Goal: Task Accomplishment & Management: Manage account settings

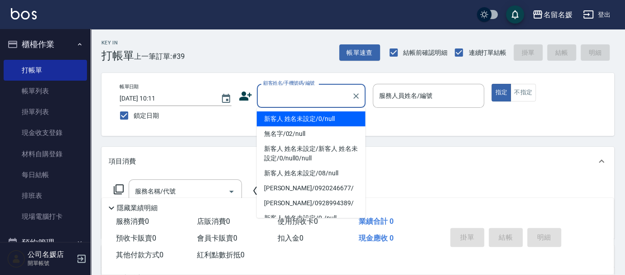
type input "新客人 姓名未設定/0/null"
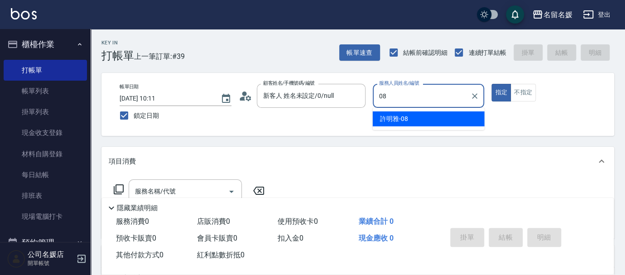
type input "08"
type button "true"
type input "許明雅-08"
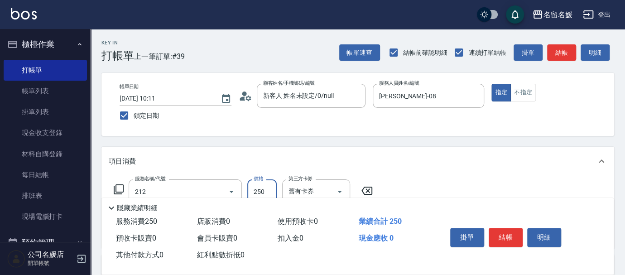
type input "洗髮券-(卡)250(212)"
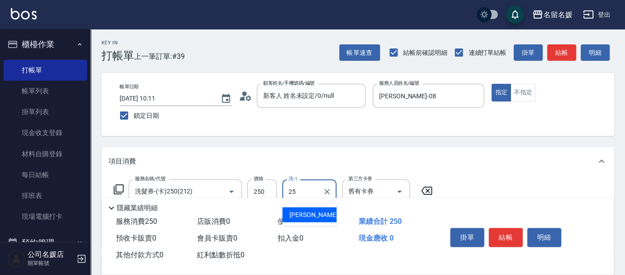
type input "楊瑋萱-25"
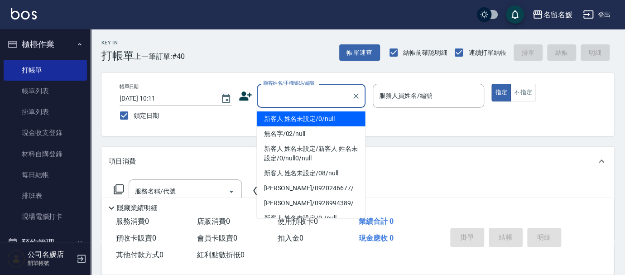
click at [307, 92] on input "顧客姓名/手機號碼/編號" at bounding box center [304, 96] width 87 height 16
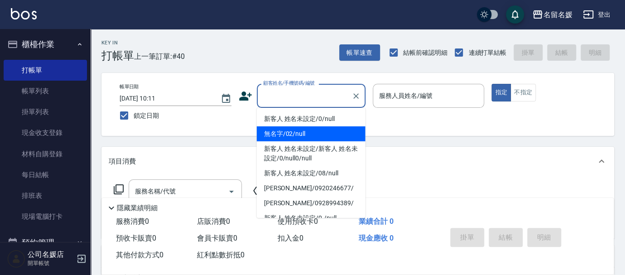
click at [306, 132] on li "無名字/02/null" at bounding box center [311, 133] width 109 height 15
type input "無名字/02/null"
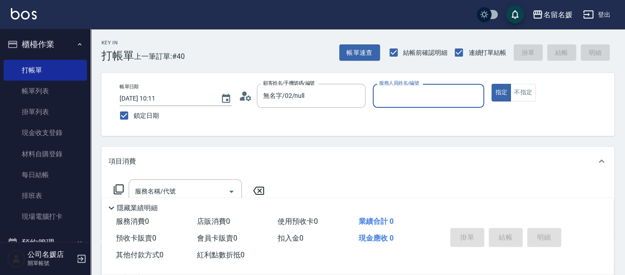
click at [413, 93] on input "服務人員姓名/編號" at bounding box center [429, 96] width 104 height 16
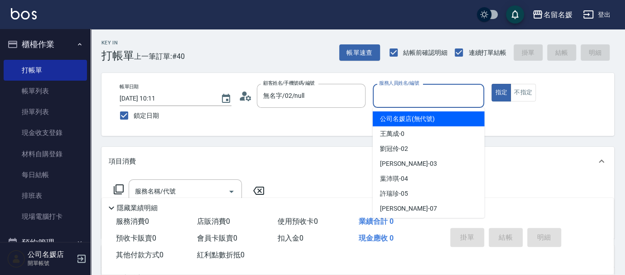
click at [403, 94] on input "服務人員姓名/編號" at bounding box center [429, 96] width 104 height 16
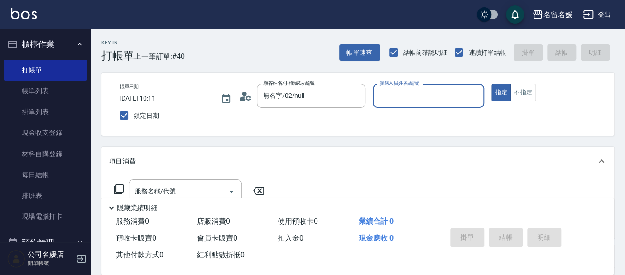
click at [410, 103] on input "服務人員姓名/編號" at bounding box center [429, 96] width 104 height 16
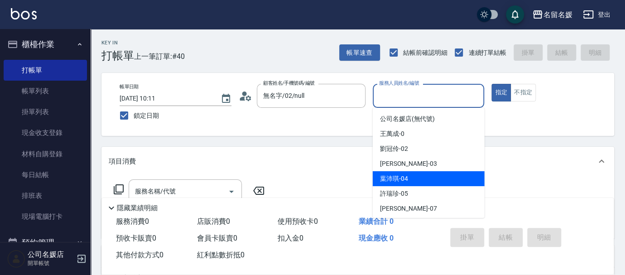
click at [397, 175] on span "葉沛琪 -04" at bounding box center [394, 179] width 28 height 10
type input "葉沛琪-04"
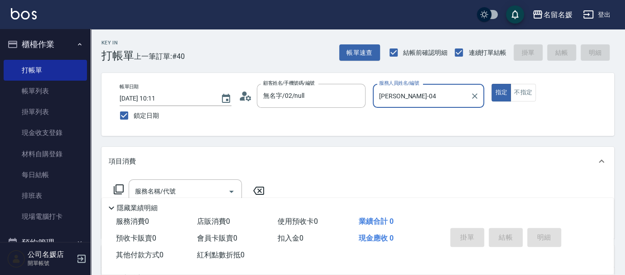
scroll to position [41, 0]
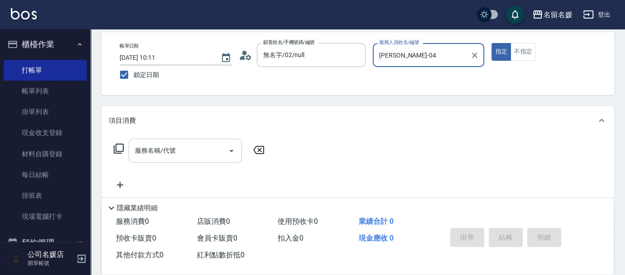
click at [197, 151] on input "服務名稱/代號" at bounding box center [178, 151] width 91 height 16
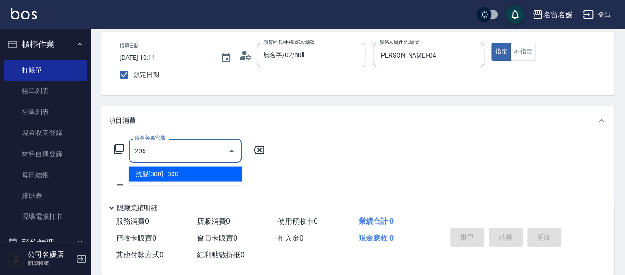
click at [220, 174] on span "洗髮[300] - 300" at bounding box center [185, 173] width 113 height 15
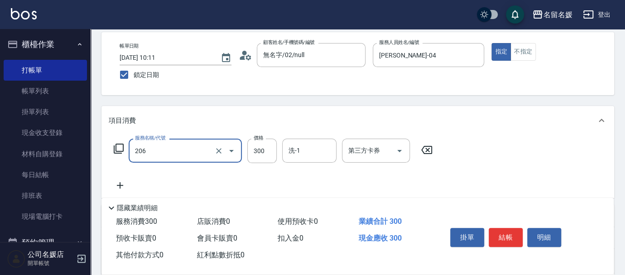
drag, startPoint x: 176, startPoint y: 150, endPoint x: 193, endPoint y: 160, distance: 19.5
click at [176, 150] on input "206" at bounding box center [173, 151] width 80 height 16
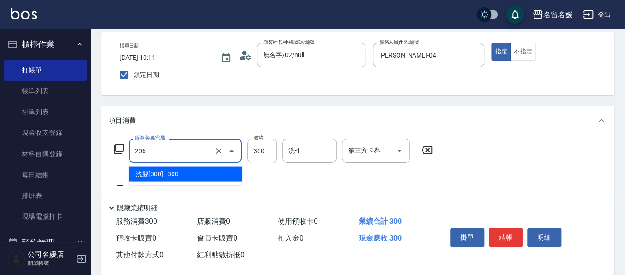
drag, startPoint x: 205, startPoint y: 173, endPoint x: 294, endPoint y: 157, distance: 90.6
click at [210, 170] on span "洗髮[300] - 300" at bounding box center [185, 173] width 113 height 15
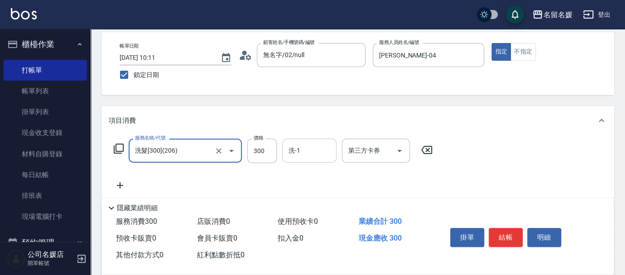
type input "洗髮[300](206)"
click at [314, 152] on input "洗-1" at bounding box center [309, 151] width 46 height 16
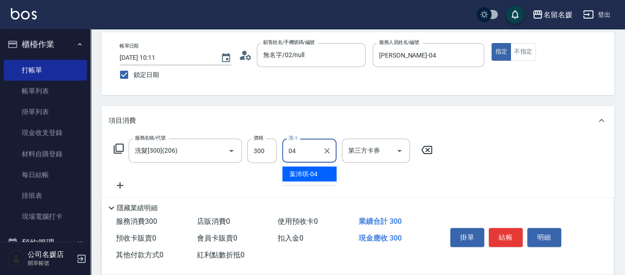
click at [308, 169] on span "葉沛琪 -04" at bounding box center [303, 174] width 28 height 10
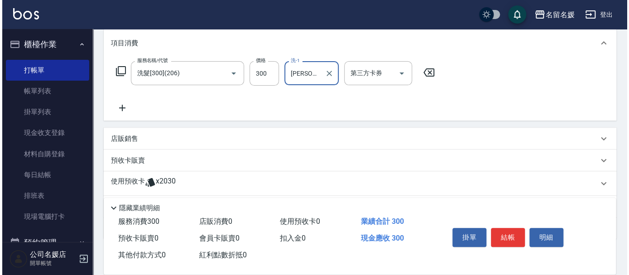
scroll to position [123, 0]
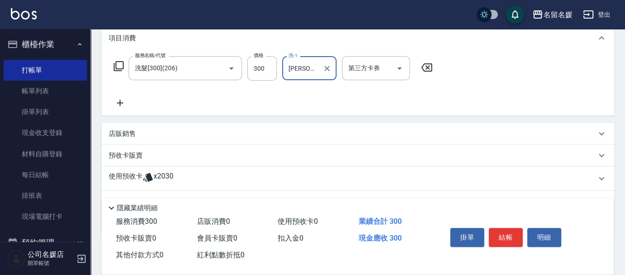
type input "葉沛琪-04"
click at [119, 101] on icon at bounding box center [120, 102] width 23 height 11
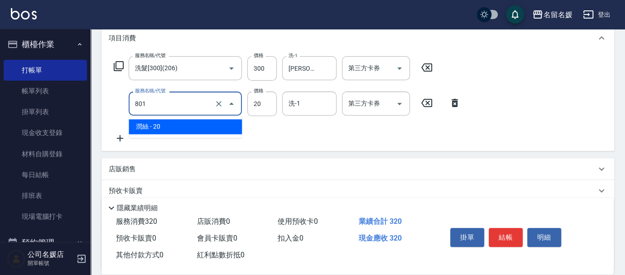
click at [166, 110] on input "801" at bounding box center [173, 104] width 80 height 16
click at [208, 129] on span "潤絲 - 20" at bounding box center [185, 126] width 113 height 15
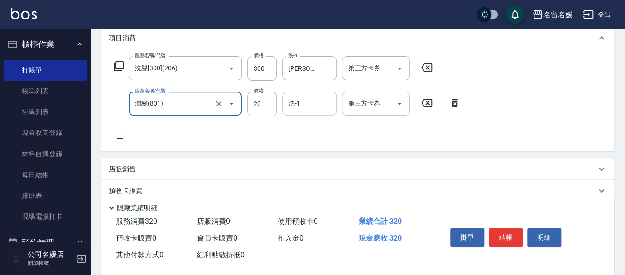
type input "潤絲(801)"
click at [306, 103] on input "洗-1" at bounding box center [309, 104] width 46 height 16
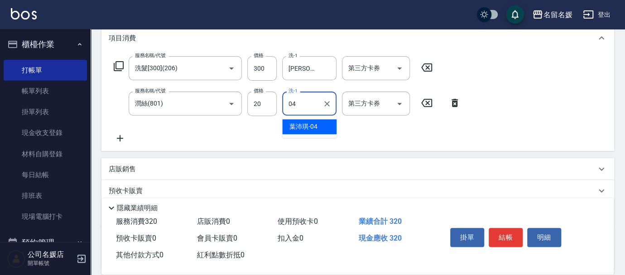
click at [313, 125] on span "葉沛琪 -04" at bounding box center [303, 127] width 28 height 10
type input "葉沛琪-04"
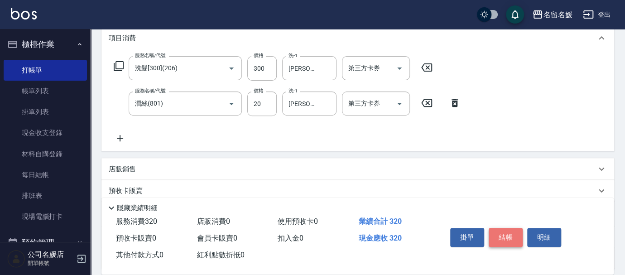
click at [501, 234] on button "結帳" at bounding box center [505, 237] width 34 height 19
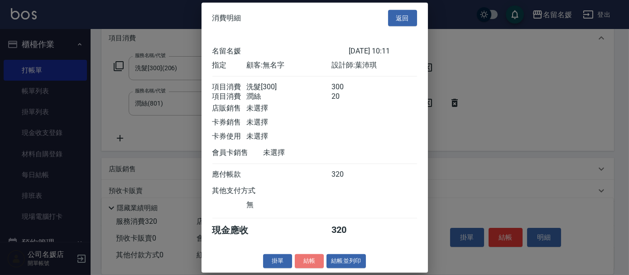
click at [306, 268] on button "結帳" at bounding box center [309, 261] width 29 height 14
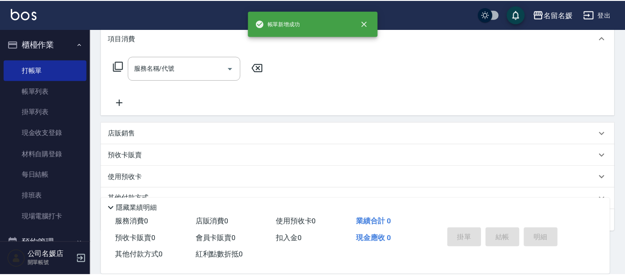
scroll to position [0, 0]
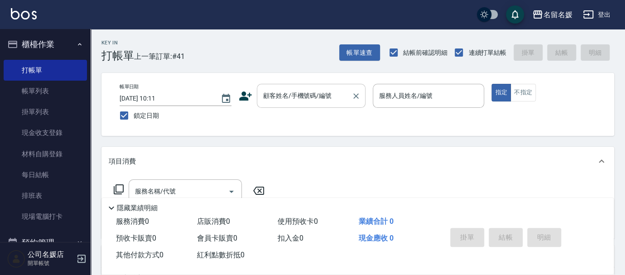
click at [287, 92] on div "顧客姓名/手機號碼/編號 顧客姓名/手機號碼/編號" at bounding box center [311, 96] width 109 height 24
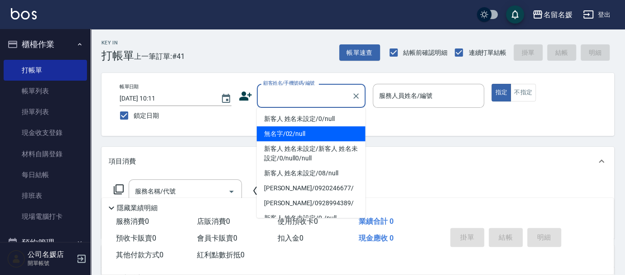
click at [301, 130] on li "無名字/02/null" at bounding box center [311, 133] width 109 height 15
type input "無名字/02/null"
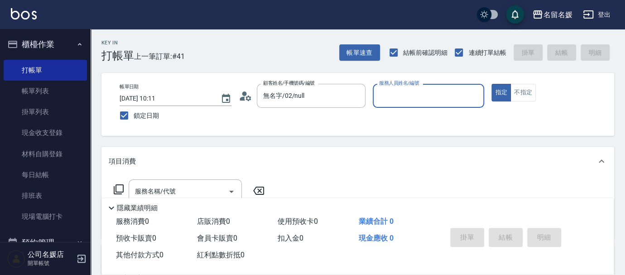
click at [404, 96] on input "服務人員姓名/編號" at bounding box center [429, 96] width 104 height 16
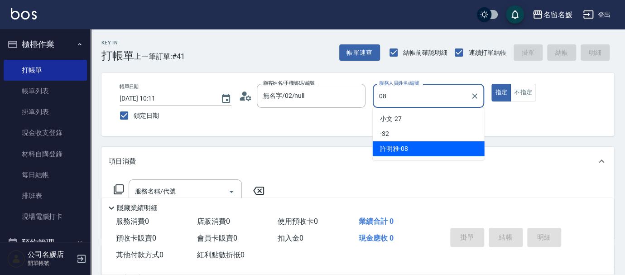
click at [396, 146] on span "許明雅 -08" at bounding box center [394, 149] width 28 height 10
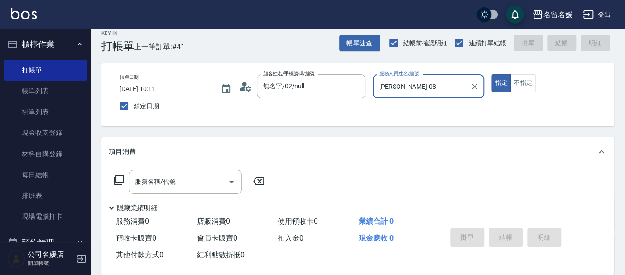
scroll to position [41, 0]
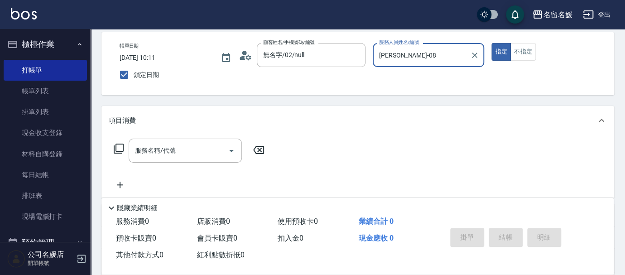
type input "許明雅-08"
click at [117, 146] on icon at bounding box center [118, 148] width 11 height 11
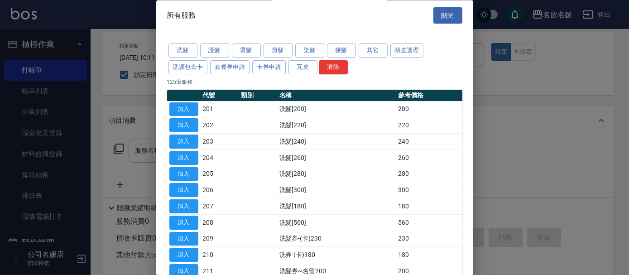
click at [518, 152] on div at bounding box center [314, 137] width 629 height 275
click at [445, 14] on button "關閉" at bounding box center [447, 15] width 29 height 17
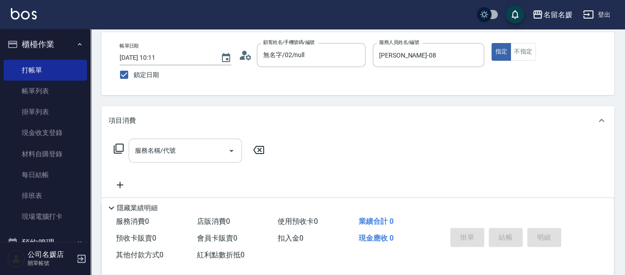
click at [221, 150] on input "服務名稱/代號" at bounding box center [178, 151] width 91 height 16
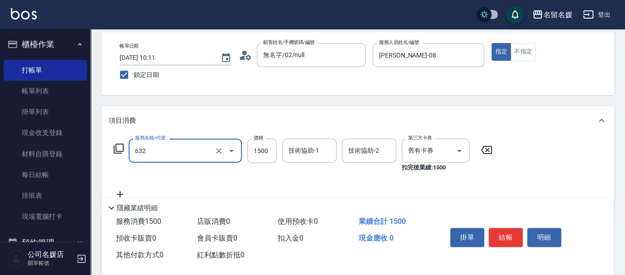
click at [182, 154] on input "632" at bounding box center [173, 151] width 80 height 16
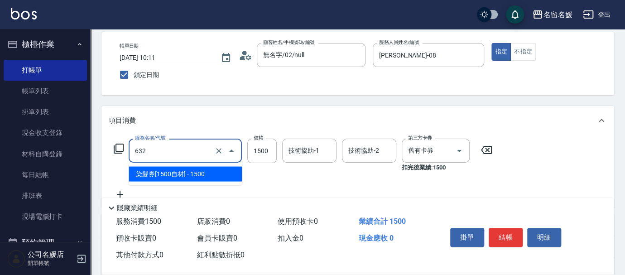
click at [184, 176] on span "染髮券[1500自材] - 1500" at bounding box center [185, 173] width 113 height 15
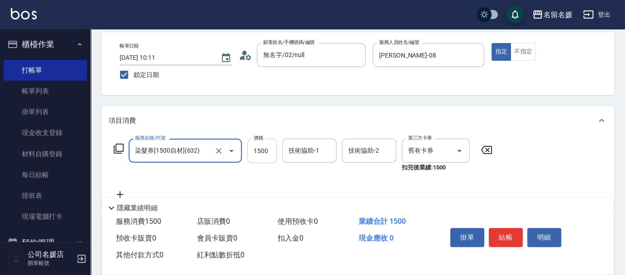
type input "染髮券[1500自材](632)"
click at [269, 148] on input "1500" at bounding box center [261, 151] width 29 height 24
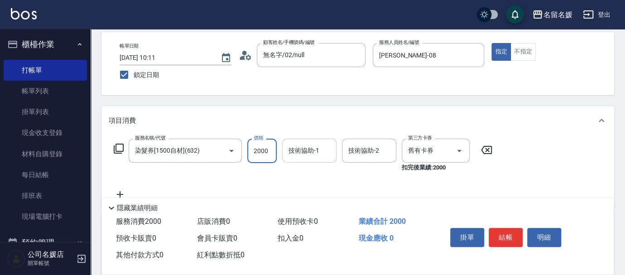
type input "2000"
click at [314, 143] on input "技術協助-1" at bounding box center [309, 151] width 46 height 16
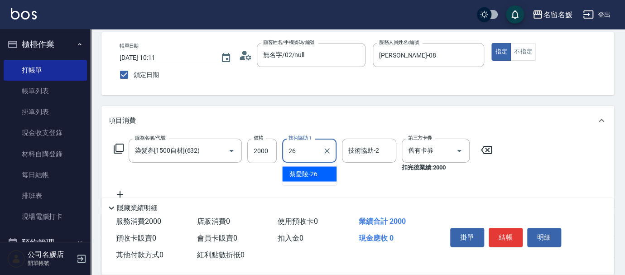
click at [319, 172] on div "蔡愛陵 -26" at bounding box center [309, 173] width 54 height 15
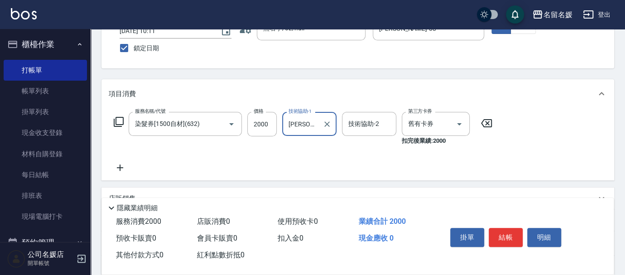
scroll to position [82, 0]
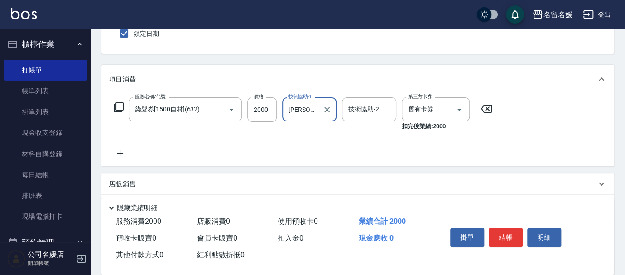
type input "蔡愛陵-26"
click at [118, 153] on icon at bounding box center [120, 153] width 6 height 6
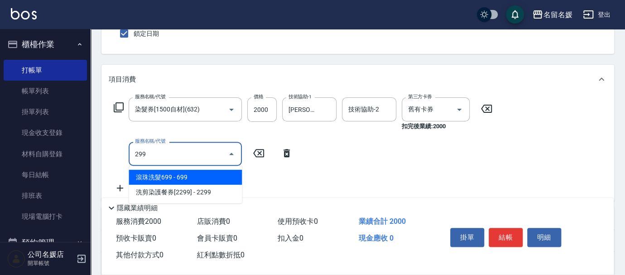
click at [158, 176] on span "滾珠洗髮699 - 699" at bounding box center [185, 177] width 113 height 15
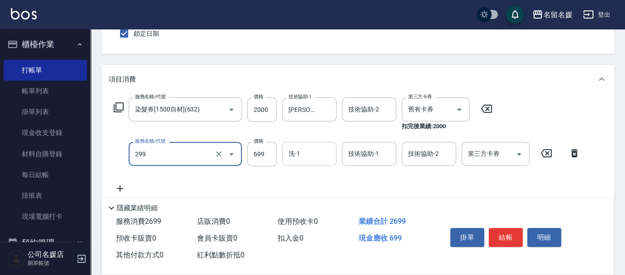
click at [314, 149] on input "洗-1" at bounding box center [309, 154] width 46 height 16
type input "滾珠洗髮699(299)"
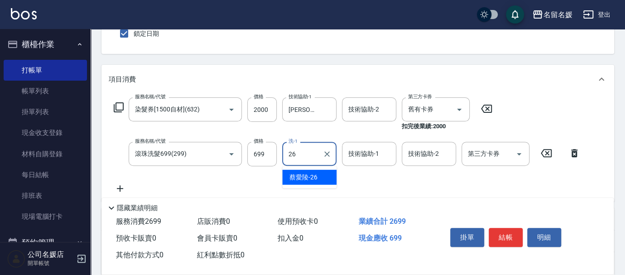
click at [296, 174] on span "蔡愛陵 -26" at bounding box center [303, 177] width 28 height 10
type input "蔡愛陵-26"
click at [351, 149] on div "技術協助-1 技術協助-1" at bounding box center [369, 154] width 54 height 24
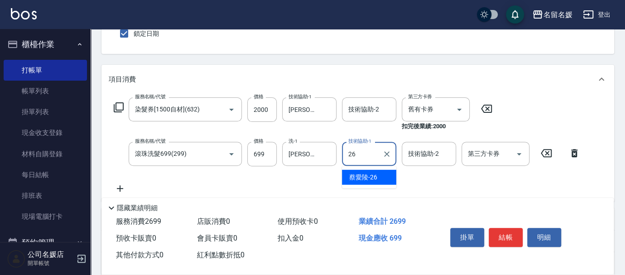
scroll to position [41, 0]
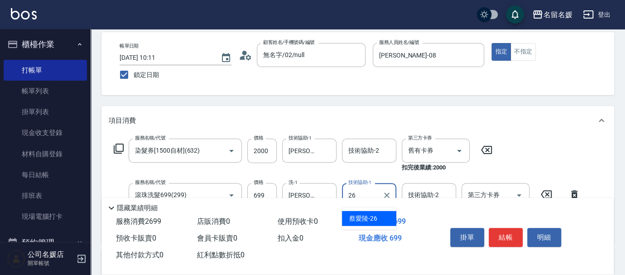
click at [364, 219] on span "蔡愛陵 -26" at bounding box center [363, 219] width 28 height 10
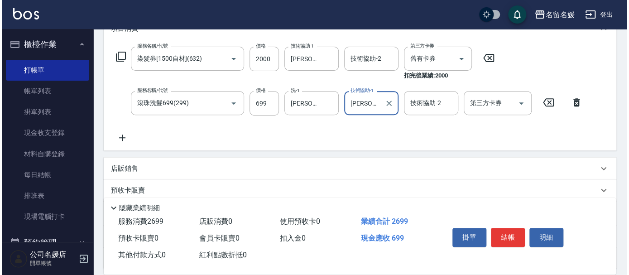
scroll to position [123, 0]
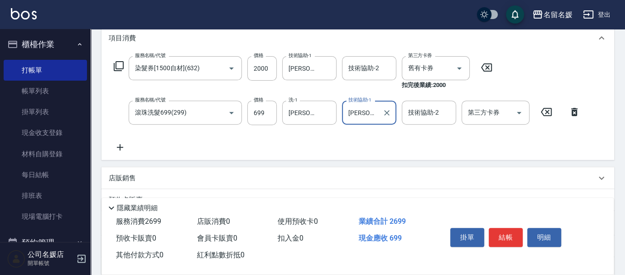
type input "蔡愛陵-26"
click at [119, 147] on icon at bounding box center [120, 147] width 6 height 6
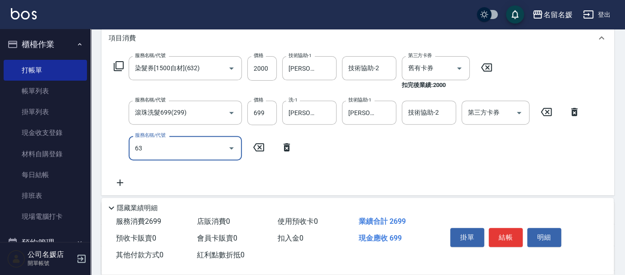
type input "638"
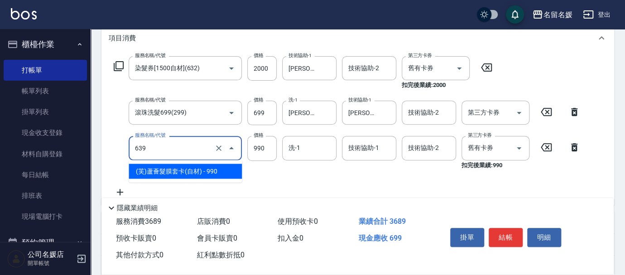
click at [189, 152] on input "639" at bounding box center [173, 148] width 80 height 16
click at [183, 171] on span "(芙)蘆薈髮膜套卡(自材) - 990" at bounding box center [185, 170] width 113 height 15
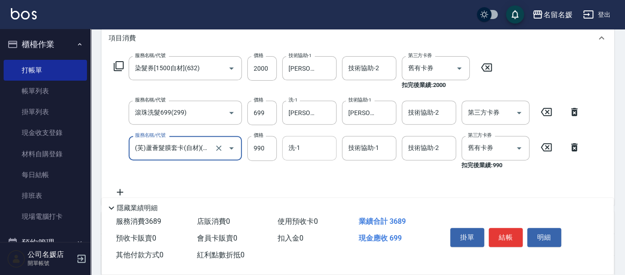
type input "(芙)蘆薈髮膜套卡(自材)(639)"
click at [311, 142] on input "洗-1" at bounding box center [309, 148] width 46 height 16
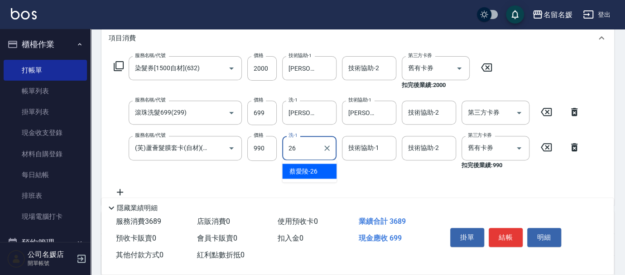
click at [313, 169] on span "蔡愛陵 -26" at bounding box center [303, 171] width 28 height 10
type input "蔡愛陵-26"
click at [352, 143] on div "技術協助-1 技術協助-1" at bounding box center [369, 148] width 54 height 24
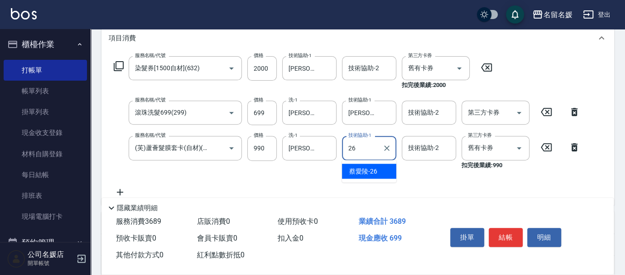
click at [367, 172] on span "蔡愛陵 -26" at bounding box center [363, 171] width 28 height 10
type input "蔡愛陵-26"
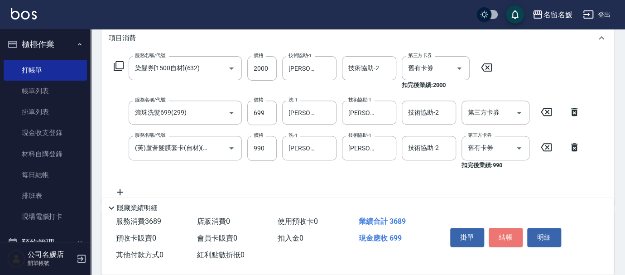
drag, startPoint x: 500, startPoint y: 232, endPoint x: 479, endPoint y: 214, distance: 27.9
click at [500, 232] on button "結帳" at bounding box center [505, 237] width 34 height 19
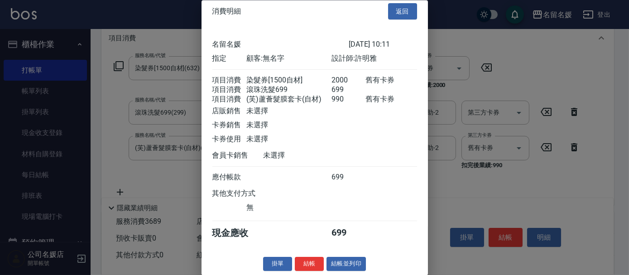
scroll to position [17, 0]
click at [314, 264] on button "結帳" at bounding box center [309, 264] width 29 height 14
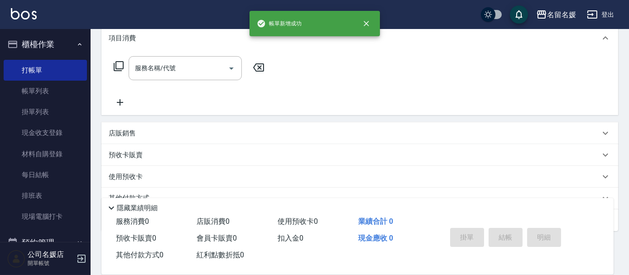
scroll to position [0, 0]
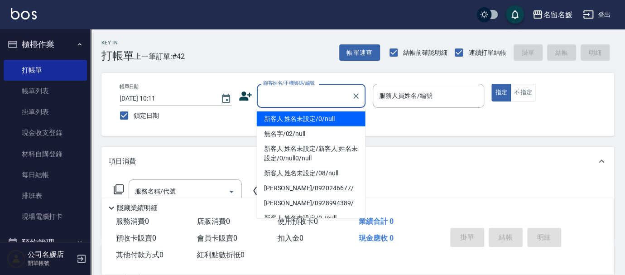
click at [305, 100] on input "顧客姓名/手機號碼/編號" at bounding box center [304, 96] width 87 height 16
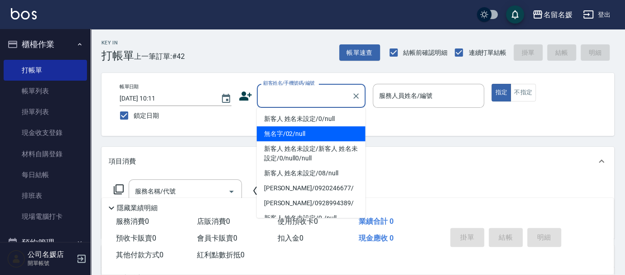
click at [299, 134] on li "無名字/02/null" at bounding box center [311, 133] width 109 height 15
type input "無名字/02/null"
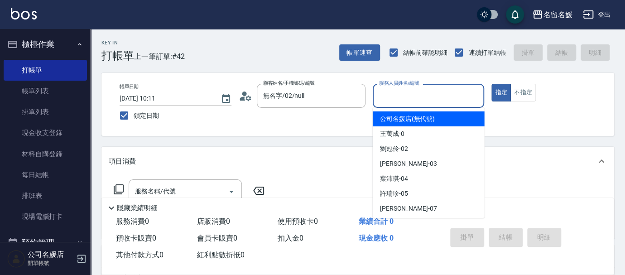
drag, startPoint x: 408, startPoint y: 97, endPoint x: 426, endPoint y: 79, distance: 25.3
click at [431, 87] on div "服務人員姓名/編號" at bounding box center [429, 96] width 112 height 24
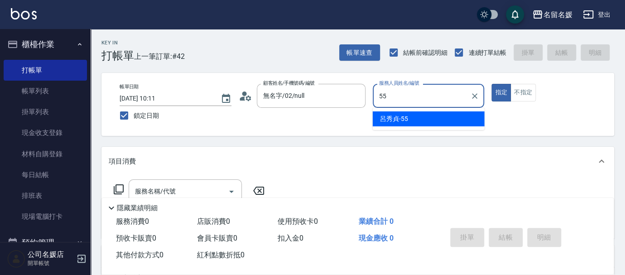
type input "呂秀貞-55"
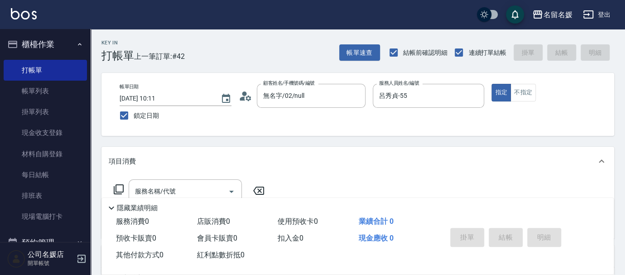
click at [119, 188] on icon at bounding box center [118, 189] width 11 height 11
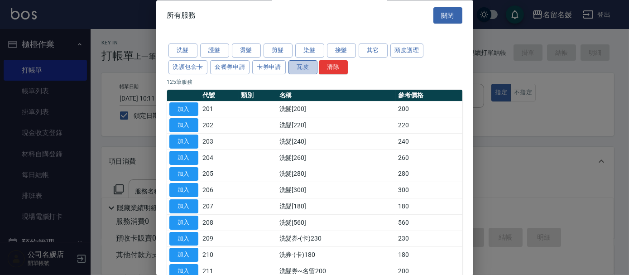
click at [303, 66] on button "瓦皮" at bounding box center [302, 67] width 29 height 14
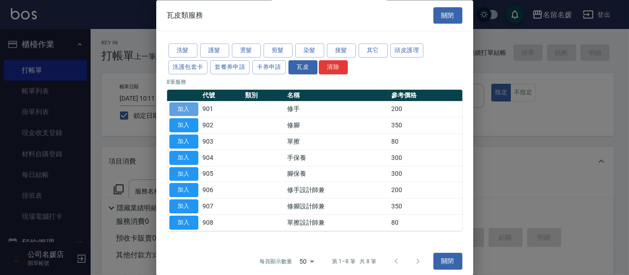
click at [190, 105] on button "加入" at bounding box center [183, 109] width 29 height 14
type input "修手(901)"
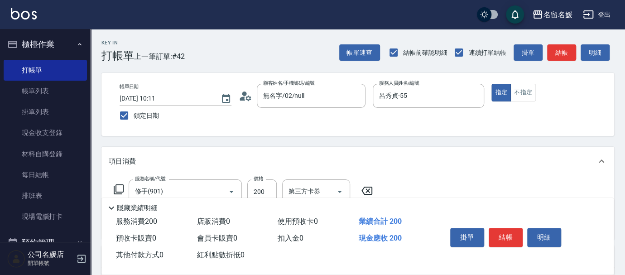
click at [116, 187] on icon at bounding box center [119, 189] width 10 height 10
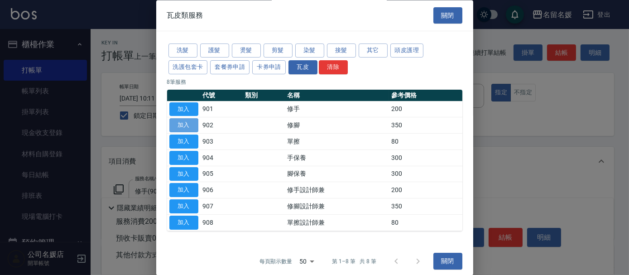
click at [186, 124] on button "加入" at bounding box center [183, 126] width 29 height 14
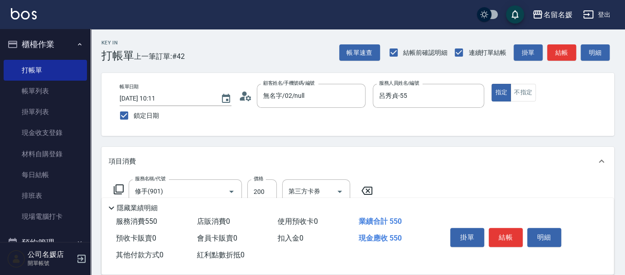
click at [120, 187] on icon at bounding box center [118, 189] width 11 height 11
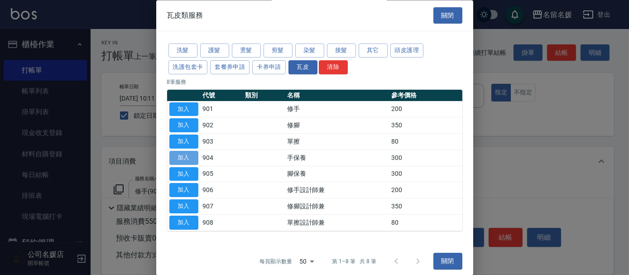
click at [192, 156] on button "加入" at bounding box center [183, 158] width 29 height 14
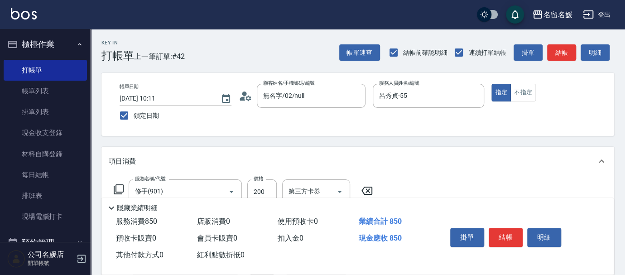
click at [120, 187] on icon at bounding box center [118, 189] width 11 height 11
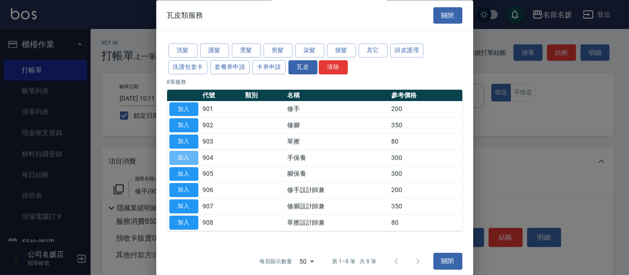
drag, startPoint x: 190, startPoint y: 155, endPoint x: 189, endPoint y: 160, distance: 4.6
click at [189, 155] on button "加入" at bounding box center [183, 158] width 29 height 14
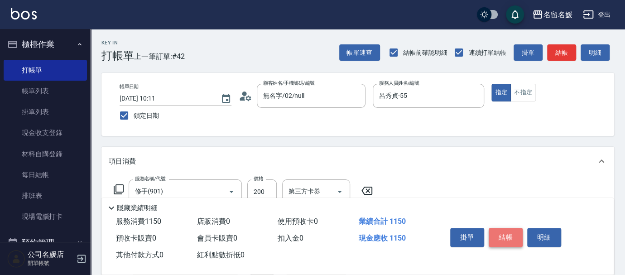
click at [506, 233] on button "結帳" at bounding box center [505, 237] width 34 height 19
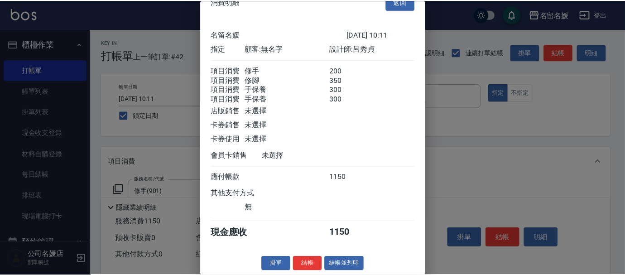
scroll to position [28, 0]
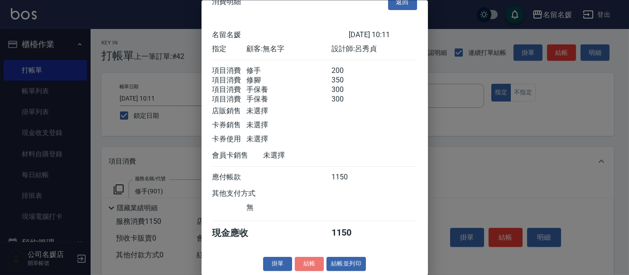
click at [300, 263] on button "結帳" at bounding box center [309, 264] width 29 height 14
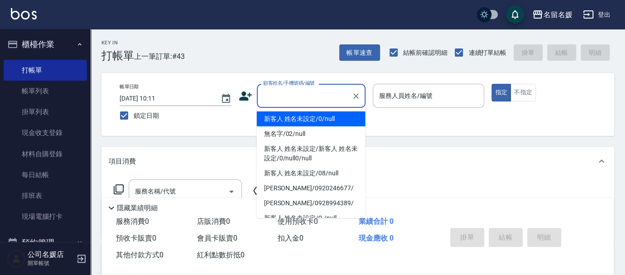
click at [330, 92] on input "顧客姓名/手機號碼/編號" at bounding box center [304, 96] width 87 height 16
type input "0"
type input "新客人 姓名未設定/0/null"
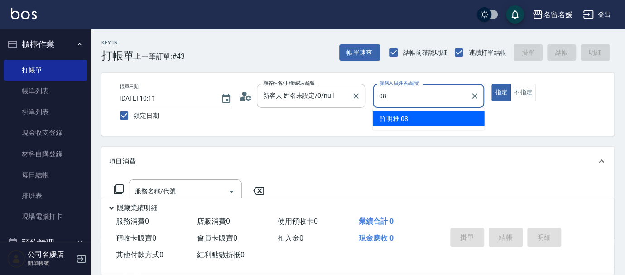
type input "許明雅-08"
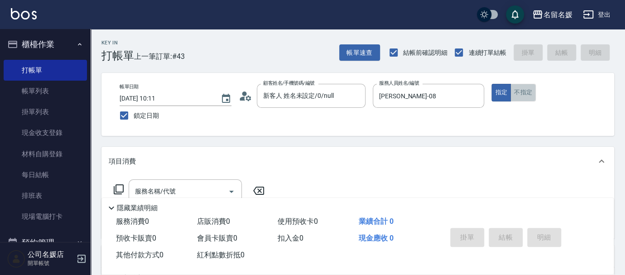
click at [529, 96] on button "不指定" at bounding box center [522, 93] width 25 height 18
click at [188, 191] on input "服務名稱/代號" at bounding box center [178, 191] width 91 height 16
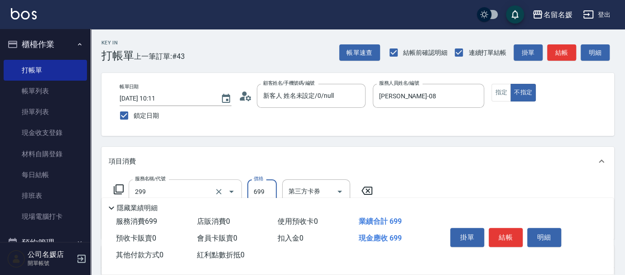
type input "滾珠洗髮699(299)"
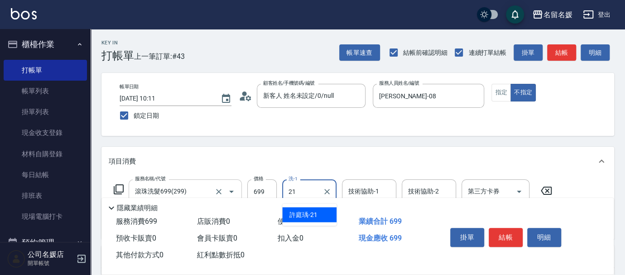
type input "21"
type input "2"
type input "許庭瑀-21"
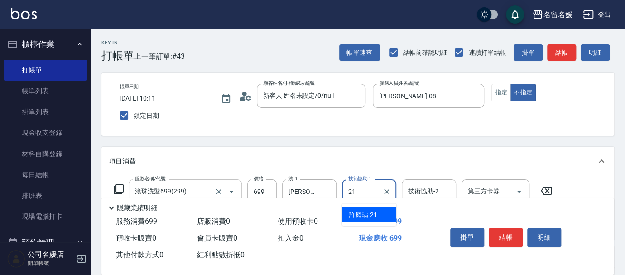
type input "許庭瑀-21"
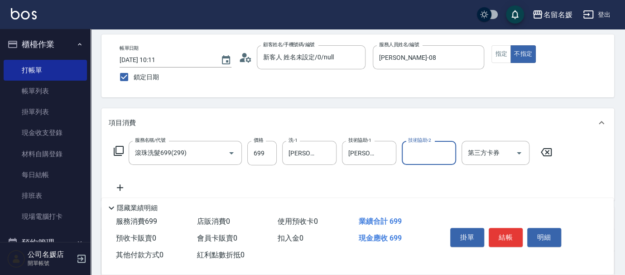
scroll to position [41, 0]
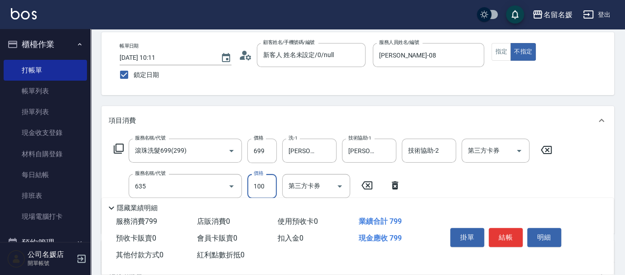
type input "煥彩.玻酸.晶膜.水療(635)"
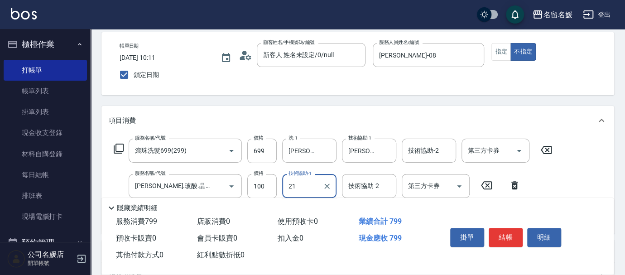
type input "許庭瑀-21"
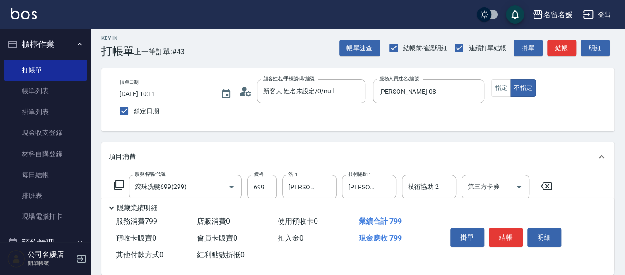
scroll to position [0, 0]
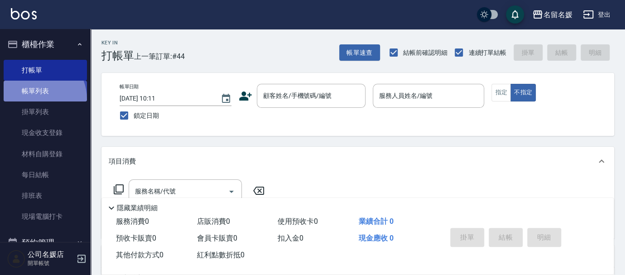
click at [34, 99] on link "帳單列表" at bounding box center [45, 91] width 83 height 21
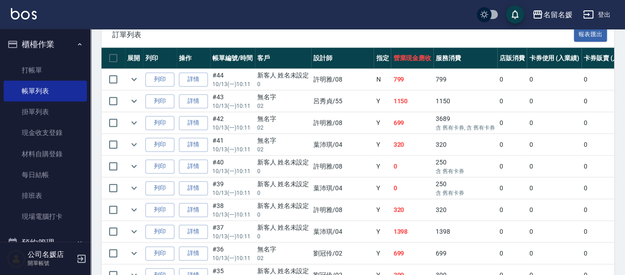
scroll to position [247, 0]
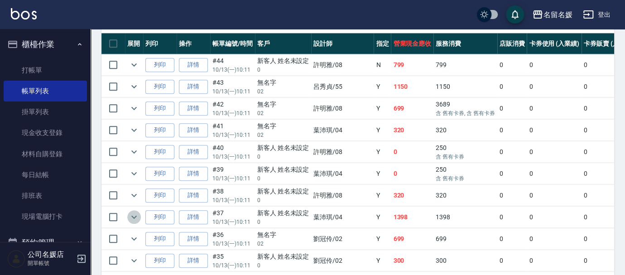
click at [134, 215] on icon "expand row" at bounding box center [134, 216] width 11 height 11
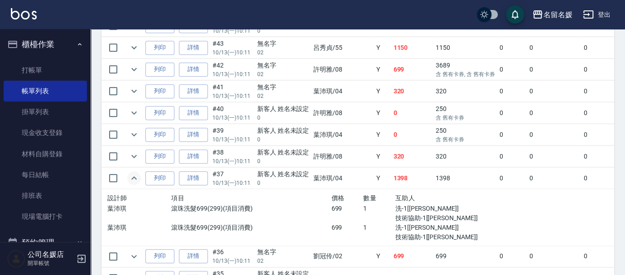
scroll to position [288, 0]
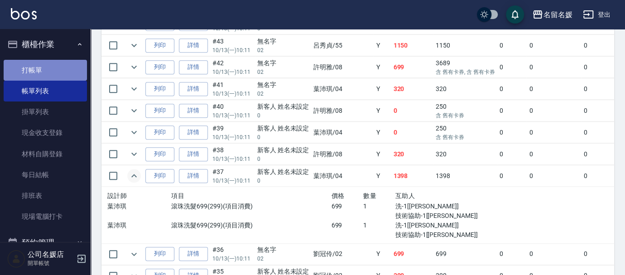
click at [52, 70] on link "打帳單" at bounding box center [45, 70] width 83 height 21
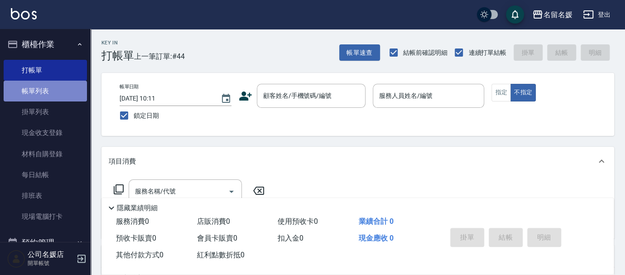
click at [54, 87] on link "帳單列表" at bounding box center [45, 91] width 83 height 21
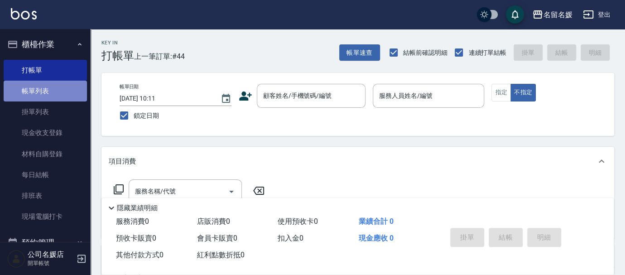
click at [54, 87] on link "帳單列表" at bounding box center [45, 91] width 83 height 21
click at [61, 87] on link "帳單列表" at bounding box center [45, 91] width 83 height 21
click at [62, 87] on link "帳單列表" at bounding box center [45, 91] width 83 height 21
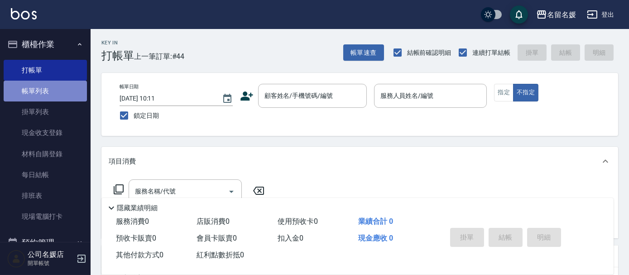
click at [47, 91] on link "帳單列表" at bounding box center [45, 91] width 83 height 21
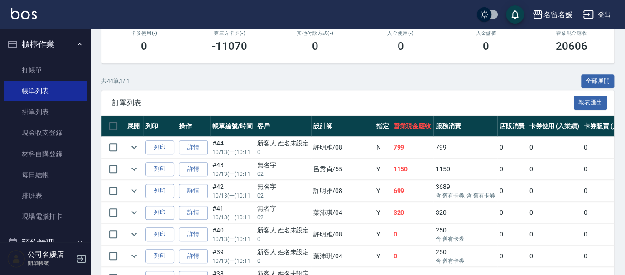
scroll to position [205, 0]
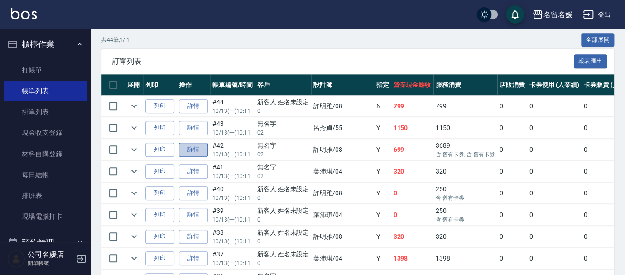
click at [187, 144] on link "詳情" at bounding box center [193, 150] width 29 height 14
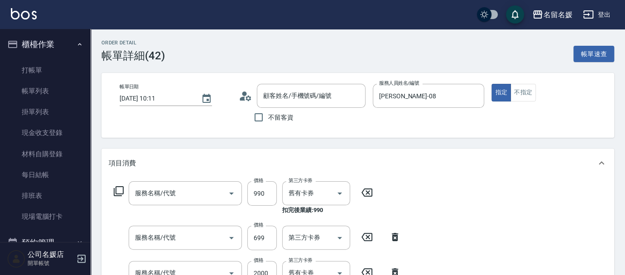
type input "2025/10/13 10:11"
type input "許明雅-08"
type input "(芙)蘆薈髮膜套卡(自材)(639)"
type input "滾珠洗髮699(299)"
type input "染髮券[1500自材](632)"
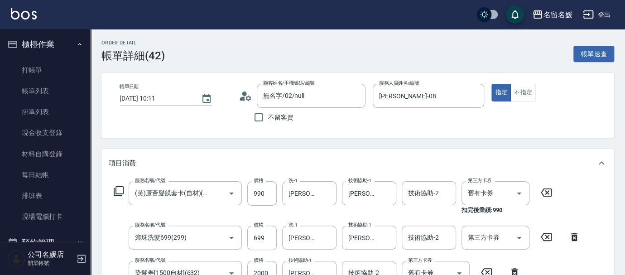
type input "無名字/02/null"
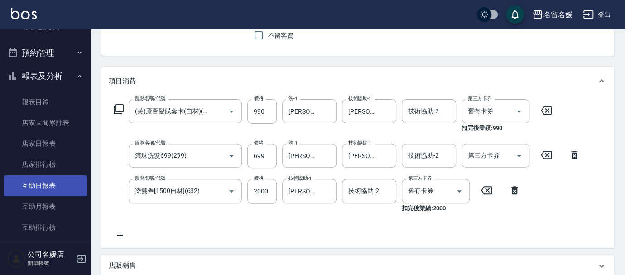
scroll to position [205, 0]
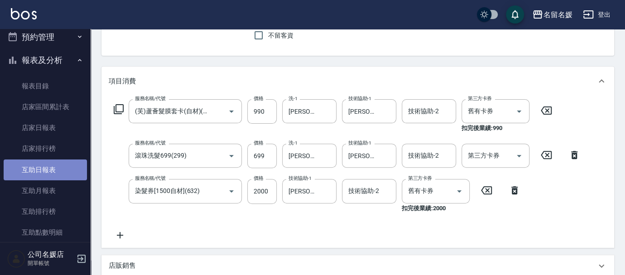
click at [61, 169] on link "互助日報表" at bounding box center [45, 169] width 83 height 21
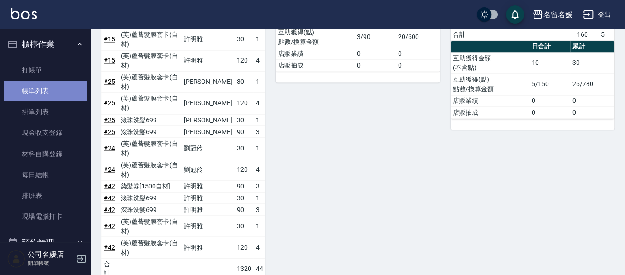
click at [53, 91] on link "帳單列表" at bounding box center [45, 91] width 83 height 21
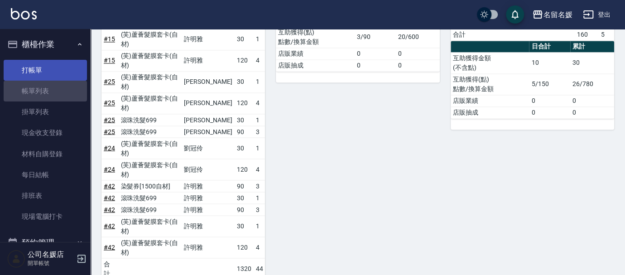
click at [42, 62] on link "打帳單" at bounding box center [45, 70] width 83 height 21
click at [41, 67] on link "打帳單" at bounding box center [45, 70] width 83 height 21
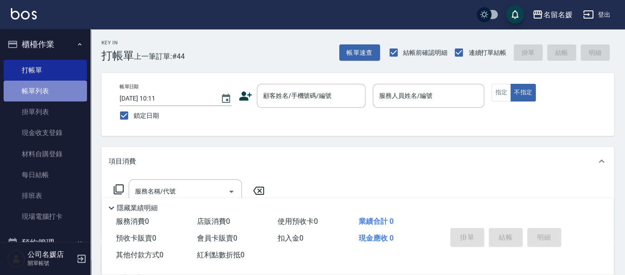
click at [55, 90] on link "帳單列表" at bounding box center [45, 91] width 83 height 21
click at [41, 87] on link "帳單列表" at bounding box center [45, 91] width 83 height 21
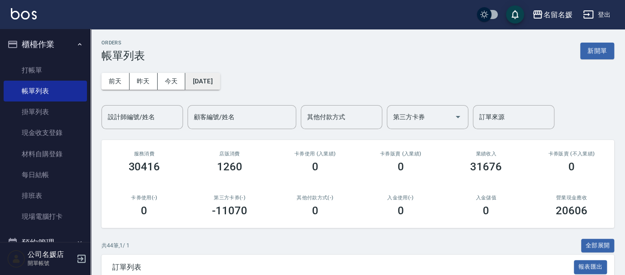
click at [212, 77] on button "[DATE]" at bounding box center [202, 81] width 34 height 17
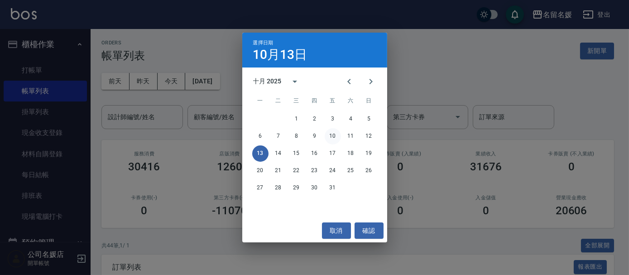
click at [337, 137] on button "10" at bounding box center [333, 136] width 16 height 16
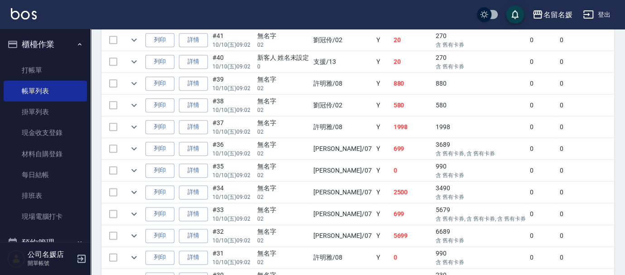
scroll to position [493, 0]
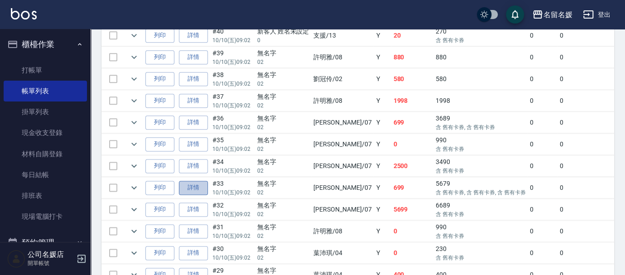
click at [196, 183] on link "詳情" at bounding box center [193, 188] width 29 height 14
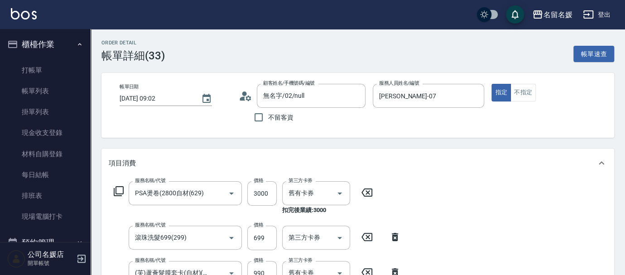
type input "無名字/02/null"
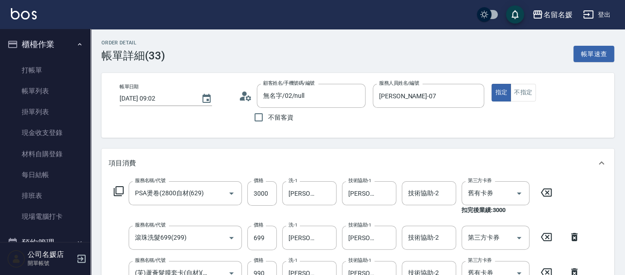
scroll to position [82, 0]
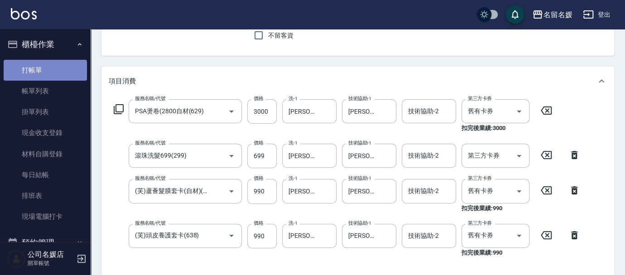
click at [54, 70] on link "打帳單" at bounding box center [45, 70] width 83 height 21
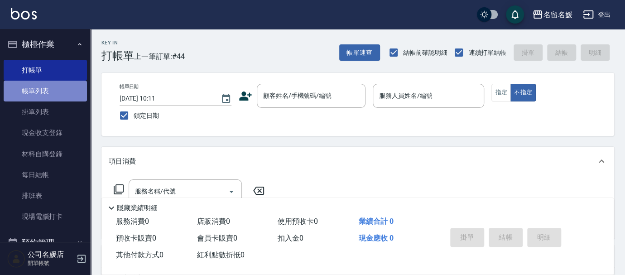
click at [65, 90] on link "帳單列表" at bounding box center [45, 91] width 83 height 21
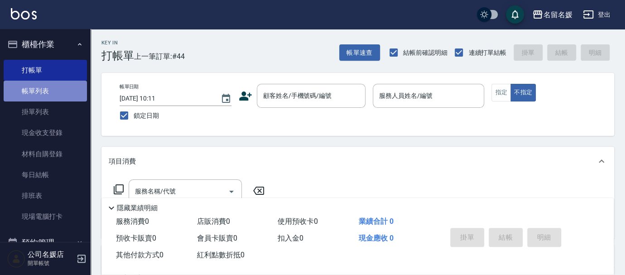
click at [40, 89] on link "帳單列表" at bounding box center [45, 91] width 83 height 21
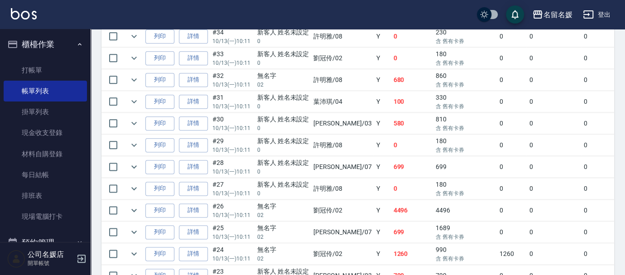
scroll to position [493, 0]
click at [192, 202] on link "詳情" at bounding box center [193, 209] width 29 height 14
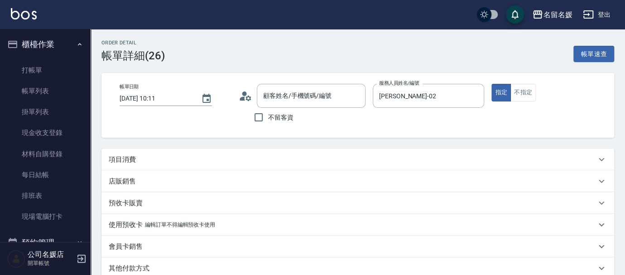
type input "2025/10/13 10:11"
type input "劉冠伶-02"
type input "無名字/02/null"
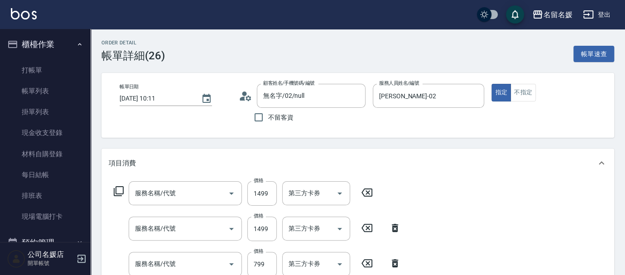
type input "洗+剪+蛋白+葉綠(606)"
type input "補燙每捲30元(806)"
type input "滾珠洗髮699(299)"
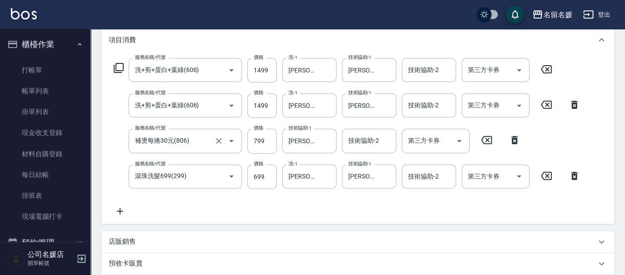
scroll to position [82, 0]
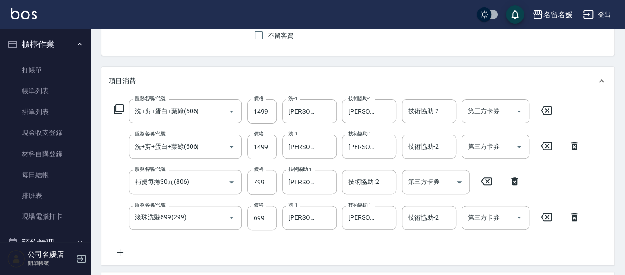
click at [546, 110] on icon at bounding box center [545, 110] width 11 height 8
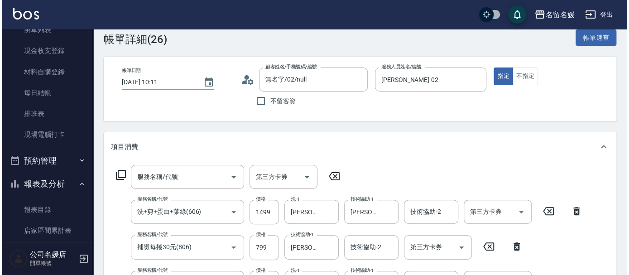
scroll to position [0, 0]
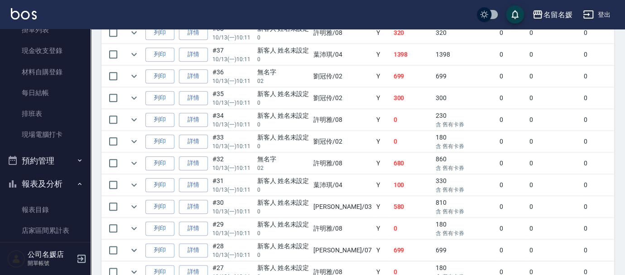
scroll to position [493, 0]
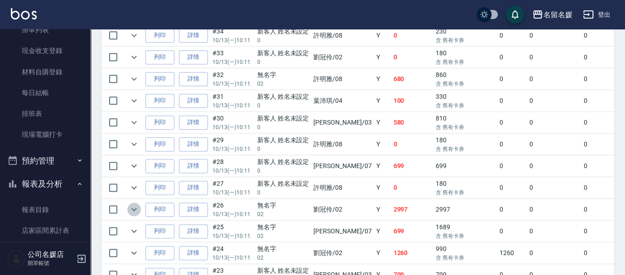
click at [134, 204] on icon "expand row" at bounding box center [134, 209] width 11 height 11
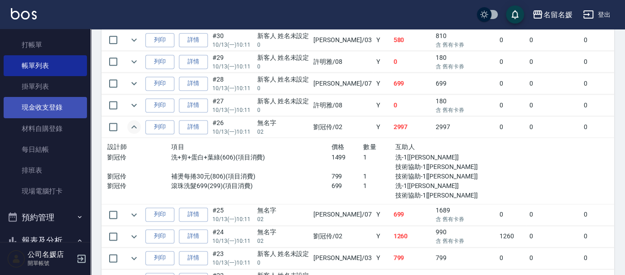
scroll to position [0, 0]
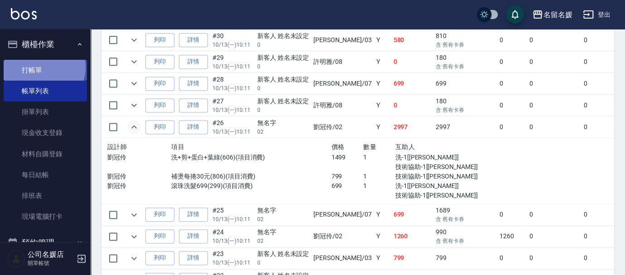
click at [40, 67] on link "打帳單" at bounding box center [45, 70] width 83 height 21
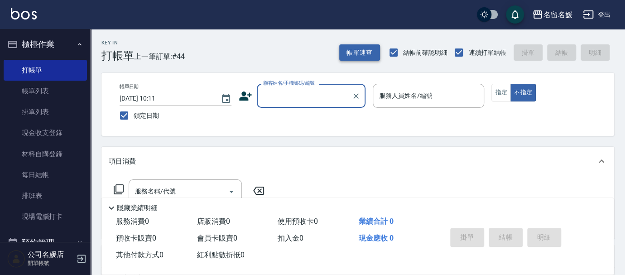
click at [355, 53] on button "帳單速查" at bounding box center [359, 52] width 41 height 17
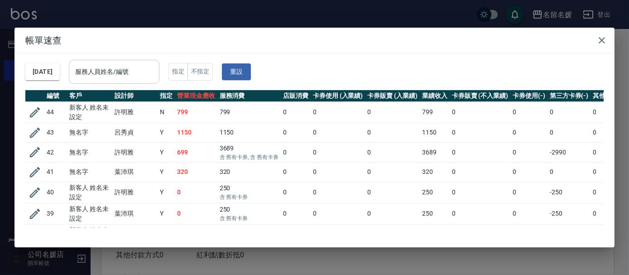
click at [114, 75] on input "服務人員姓名/編號" at bounding box center [114, 72] width 82 height 16
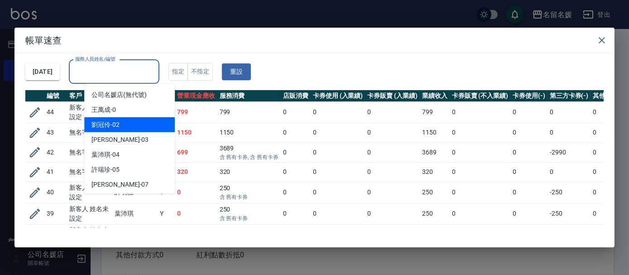
click at [110, 127] on span "劉冠伶 -02" at bounding box center [105, 125] width 28 height 10
type input "劉冠伶-02"
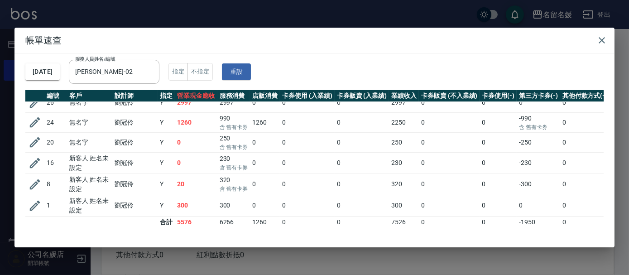
scroll to position [76, 0]
click at [602, 41] on icon "button" at bounding box center [601, 40] width 6 height 6
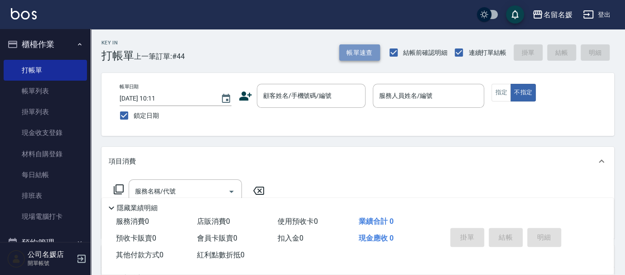
click at [348, 54] on button "帳單速查" at bounding box center [359, 52] width 41 height 17
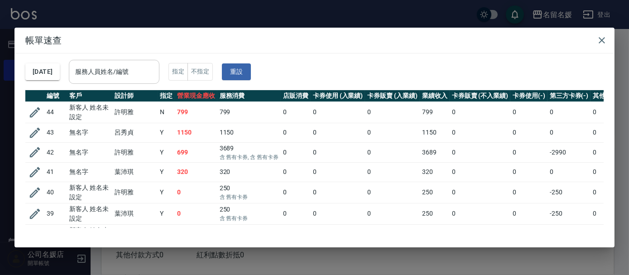
click at [110, 71] on div "服務人員姓名/編號 服務人員姓名/編號" at bounding box center [114, 72] width 91 height 24
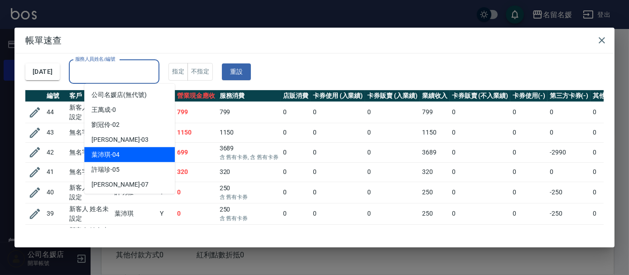
click at [140, 154] on div "葉沛琪 -04" at bounding box center [129, 154] width 91 height 15
type input "葉沛琪-04"
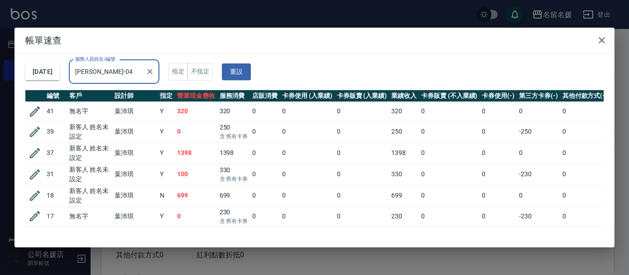
scroll to position [37, 0]
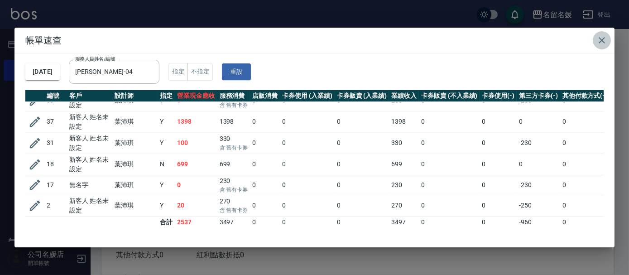
click at [601, 36] on icon "button" at bounding box center [601, 40] width 11 height 11
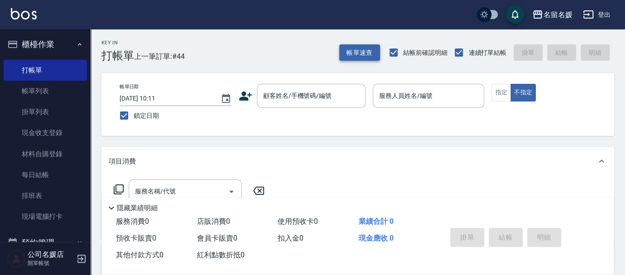
click at [355, 48] on button "帳單速查" at bounding box center [359, 52] width 41 height 17
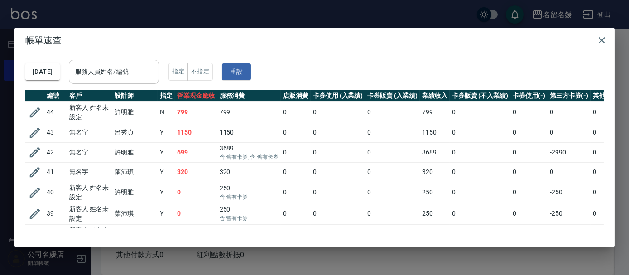
click at [121, 71] on input "服務人員姓名/編號" at bounding box center [114, 72] width 82 height 16
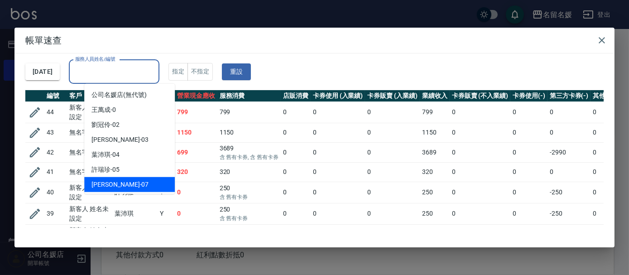
click at [137, 186] on div "廖佳惠 -07" at bounding box center [129, 184] width 91 height 15
type input "廖佳惠-07"
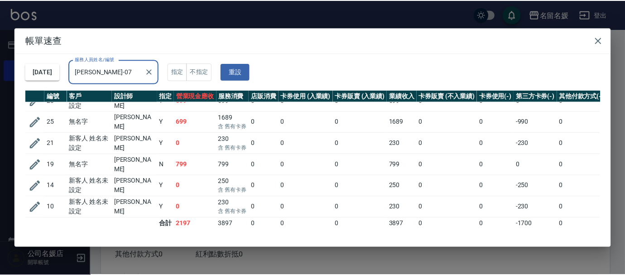
scroll to position [15, 0]
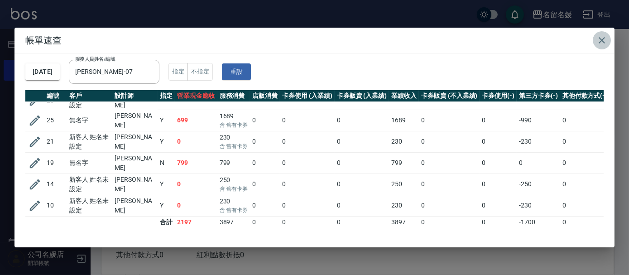
click at [604, 42] on icon "button" at bounding box center [601, 40] width 11 height 11
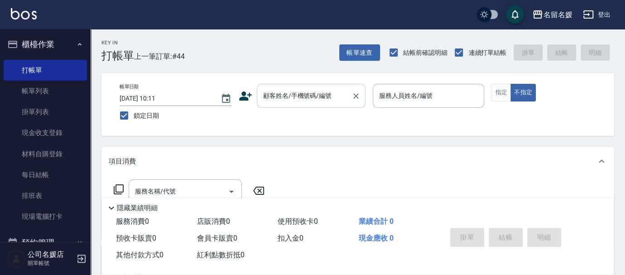
click at [292, 91] on div "顧客姓名/手機號碼/編號 顧客姓名/手機號碼/編號" at bounding box center [311, 96] width 109 height 24
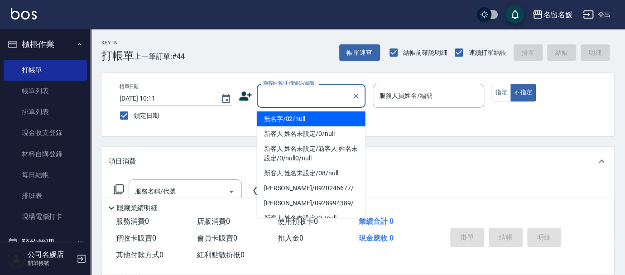
click at [293, 117] on li "無名字/02/null" at bounding box center [311, 118] width 109 height 15
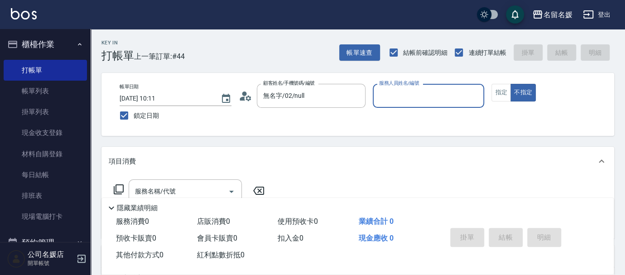
type input "無名字/02/null"
click at [413, 95] on input "服務人員姓名/編號" at bounding box center [429, 96] width 104 height 16
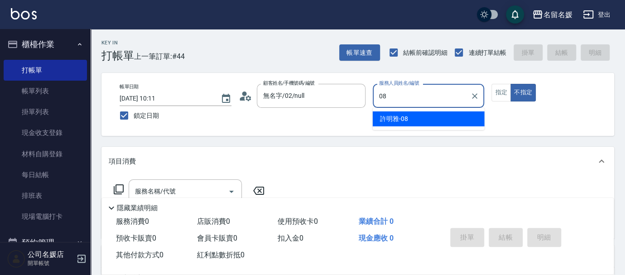
click at [397, 120] on span "許明雅 -08" at bounding box center [394, 119] width 28 height 10
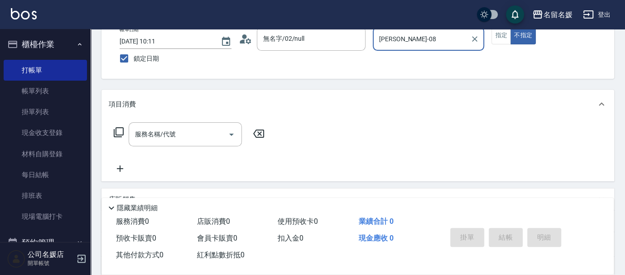
scroll to position [82, 0]
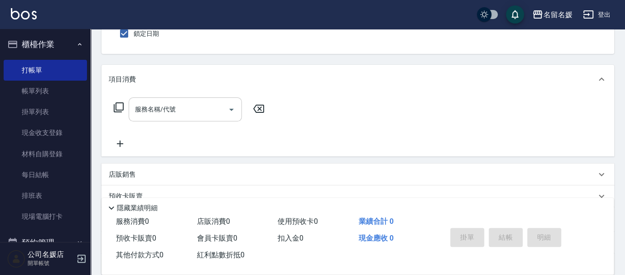
type input "許明雅-08"
click at [185, 105] on input "服務名稱/代號" at bounding box center [178, 109] width 91 height 16
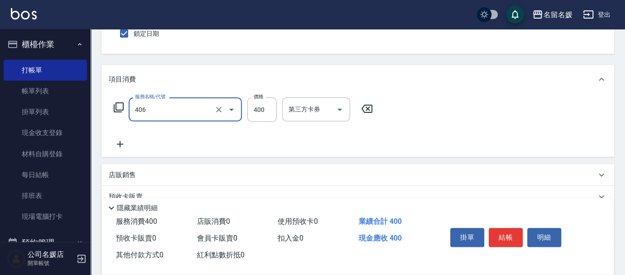
type input "剪髮(400)(406)"
click at [118, 144] on icon at bounding box center [120, 144] width 6 height 6
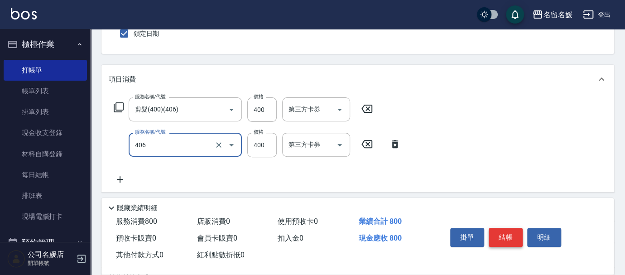
type input "剪髮(400)(406)"
drag, startPoint x: 498, startPoint y: 231, endPoint x: 488, endPoint y: 229, distance: 10.5
click at [497, 231] on button "結帳" at bounding box center [505, 237] width 34 height 19
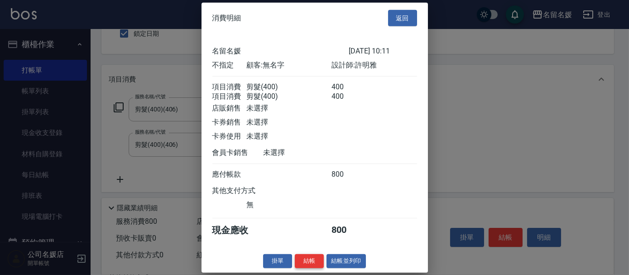
click at [307, 268] on button "結帳" at bounding box center [309, 261] width 29 height 14
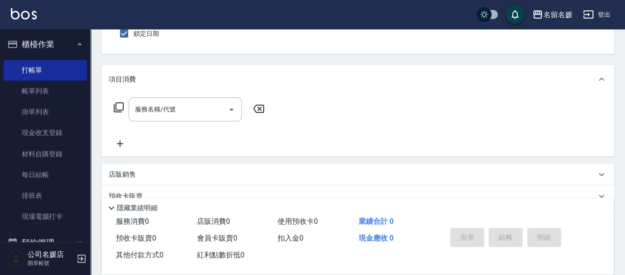
scroll to position [0, 0]
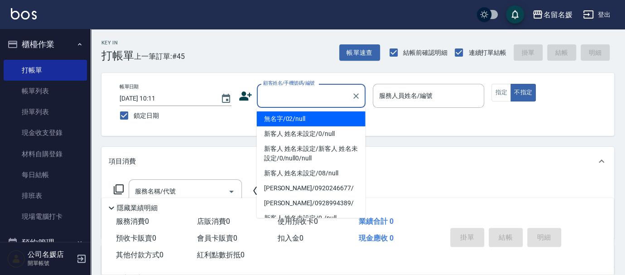
click at [303, 95] on input "顧客姓名/手機號碼/編號" at bounding box center [304, 96] width 87 height 16
drag, startPoint x: 308, startPoint y: 121, endPoint x: 355, endPoint y: 88, distance: 58.1
click at [322, 108] on ul "無名字/02/null 新客人 姓名未設定/0/null 新客人 姓名未設定/新客人 姓名未設定/0/null0/null 新客人 姓名未設定/08/null…" at bounding box center [311, 163] width 109 height 110
drag, startPoint x: 387, startPoint y: 101, endPoint x: 405, endPoint y: 89, distance: 21.1
click at [395, 97] on div "服務人員姓名/編號 服務人員姓名/編號" at bounding box center [429, 96] width 112 height 24
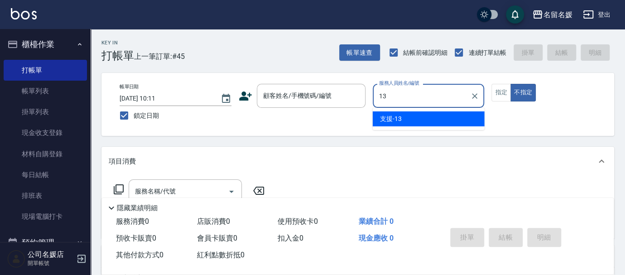
type input "13"
type button "false"
type input "支援-13"
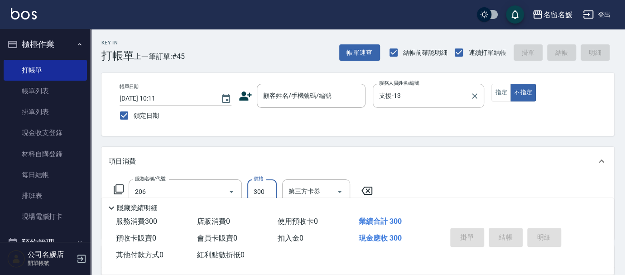
type input "洗髮[300](206)"
type input "5"
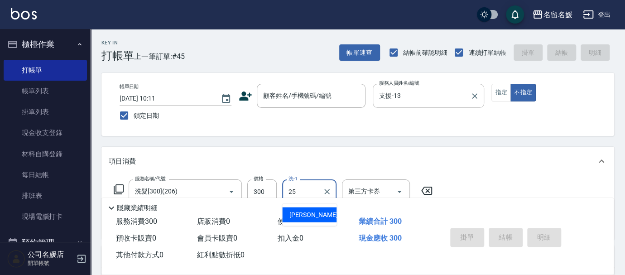
type input "楊瑋萱-25"
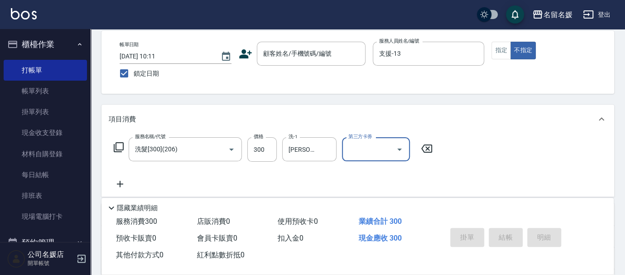
scroll to position [82, 0]
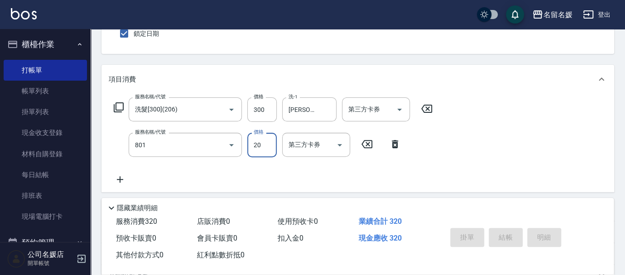
type input "潤絲(801)"
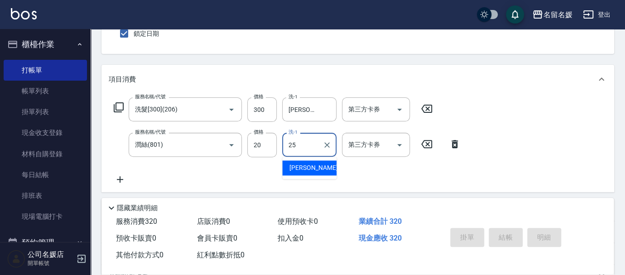
type input "楊瑋萱-25"
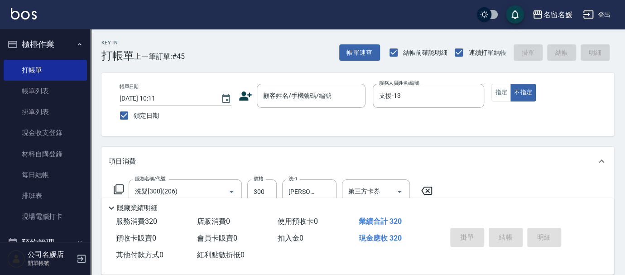
scroll to position [123, 0]
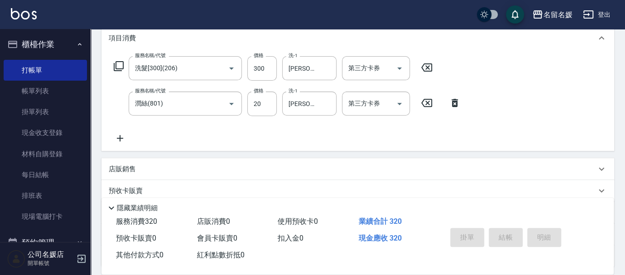
click at [334, 153] on div "項目消費 服務名稱/代號 洗髮[300](206) 服務名稱/代號 價格 300 價格 洗-1 楊瑋萱-25 洗-1 第三方卡券 第三方卡券 服務名稱/代號 …" at bounding box center [357, 145] width 512 height 243
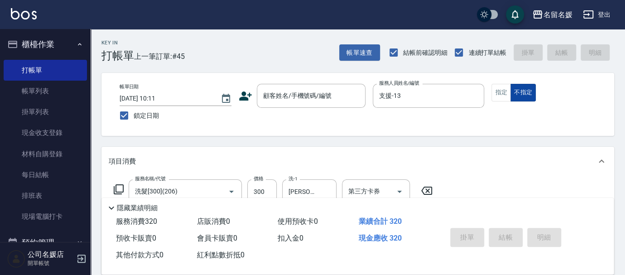
click at [518, 92] on button "不指定" at bounding box center [522, 93] width 25 height 18
click at [276, 87] on div "顧客姓名/手機號碼/編號" at bounding box center [311, 96] width 109 height 24
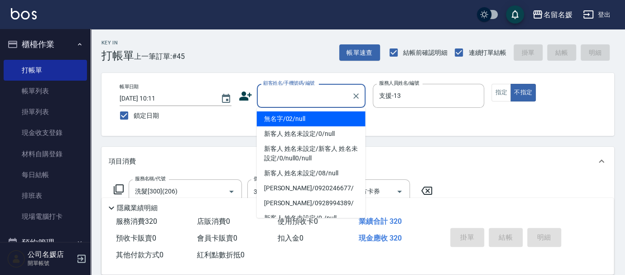
drag, startPoint x: 285, startPoint y: 116, endPoint x: 294, endPoint y: 107, distance: 12.5
click at [285, 116] on li "無名字/02/null" at bounding box center [311, 118] width 109 height 15
type input "無名字/02/null"
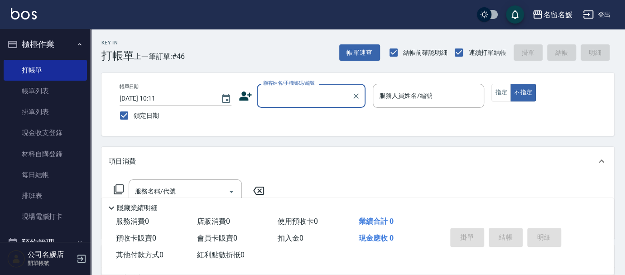
click at [303, 96] on input "顧客姓名/手機號碼/編號" at bounding box center [304, 96] width 87 height 16
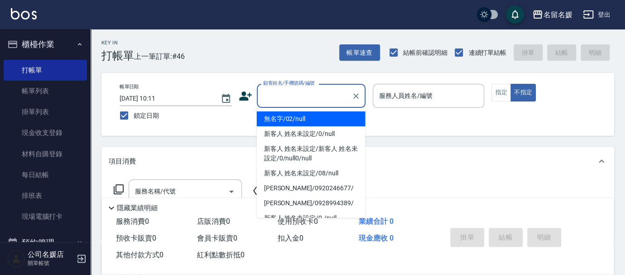
click at [300, 120] on li "無名字/02/null" at bounding box center [311, 118] width 109 height 15
type input "無名字/02/null"
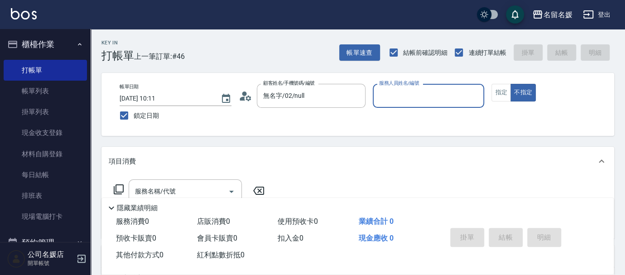
click at [411, 99] on input "服務人員姓名/編號" at bounding box center [429, 96] width 104 height 16
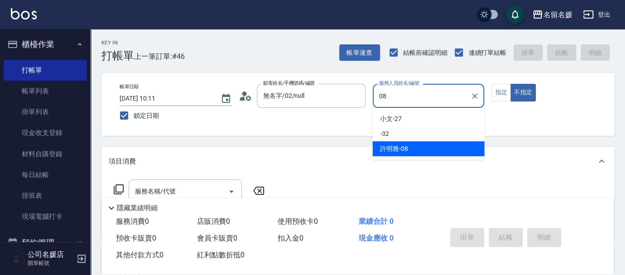
click at [420, 150] on div "許明雅 -08" at bounding box center [429, 148] width 112 height 15
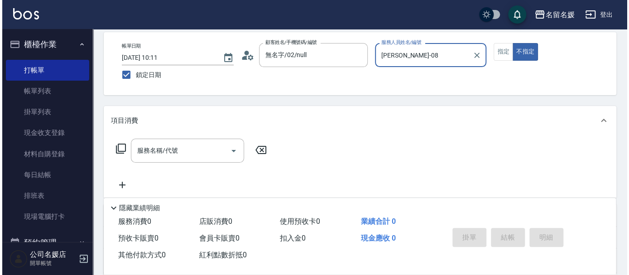
scroll to position [41, 0]
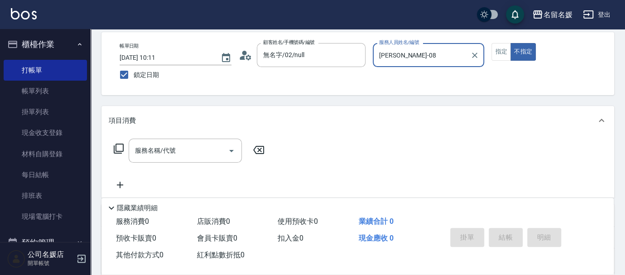
type input "許明雅-08"
click at [119, 146] on icon at bounding box center [118, 148] width 11 height 11
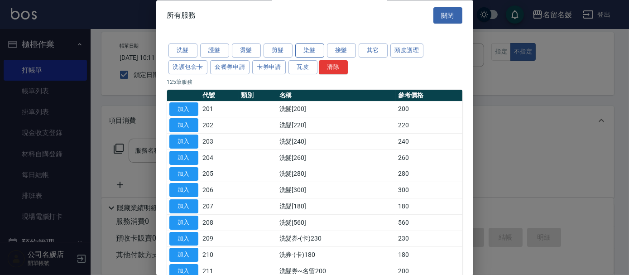
click at [306, 49] on button "染髮" at bounding box center [309, 51] width 29 height 14
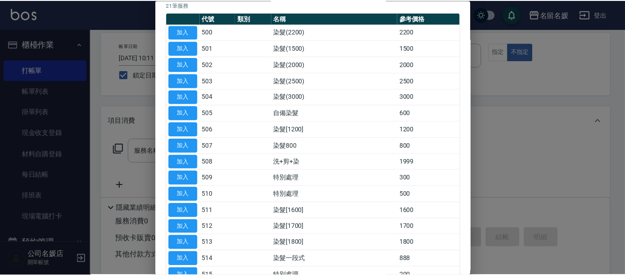
scroll to position [82, 0]
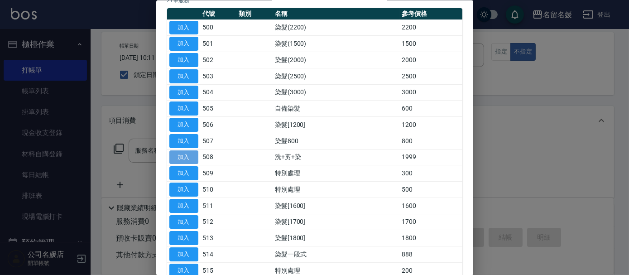
click at [185, 155] on button "加入" at bounding box center [183, 157] width 29 height 14
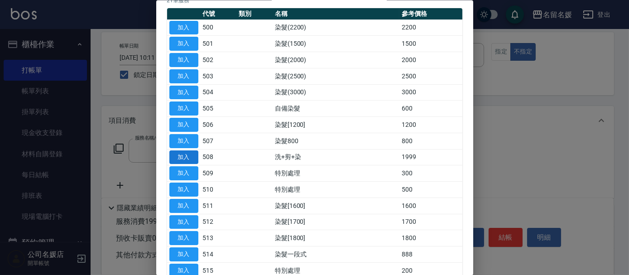
type input "洗+剪+染(508)"
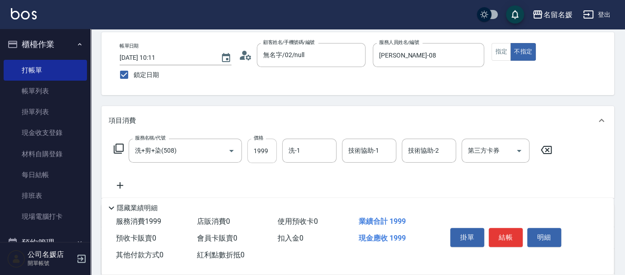
click at [269, 150] on input "1999" at bounding box center [261, 151] width 29 height 24
click at [312, 148] on input "洗-1" at bounding box center [309, 151] width 46 height 16
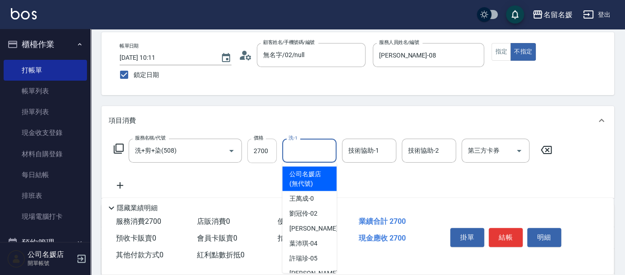
click at [268, 149] on input "2700" at bounding box center [261, 151] width 29 height 24
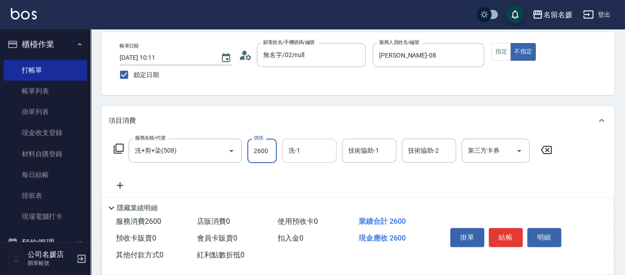
type input "2600"
click at [310, 151] on input "洗-1" at bounding box center [309, 151] width 46 height 16
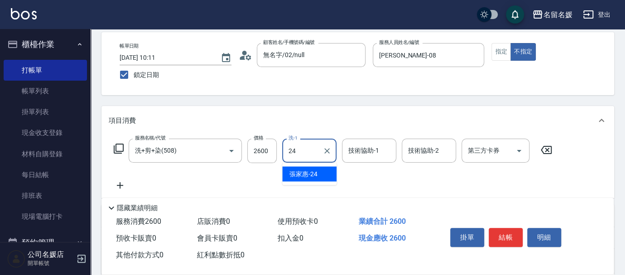
click at [304, 175] on span "張家惠 -24" at bounding box center [303, 174] width 28 height 10
type input "張家惠-24"
click at [365, 149] on div "技術協助-1 技術協助-1" at bounding box center [369, 151] width 54 height 24
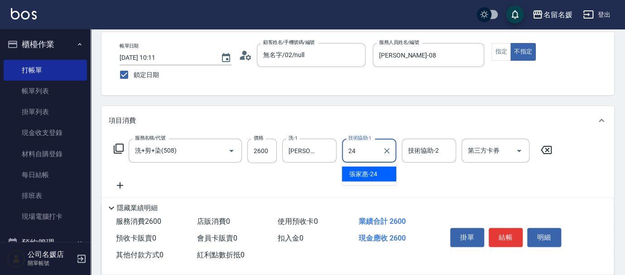
click at [373, 173] on span "張家惠 -24" at bounding box center [363, 174] width 28 height 10
type input "張家惠-24"
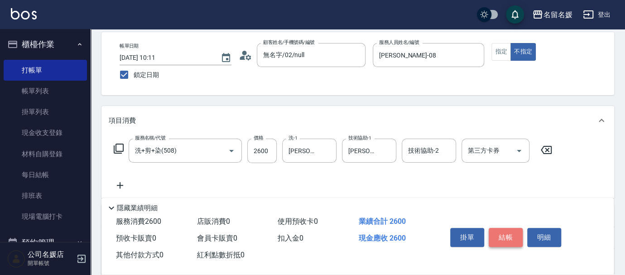
click at [504, 231] on button "結帳" at bounding box center [505, 237] width 34 height 19
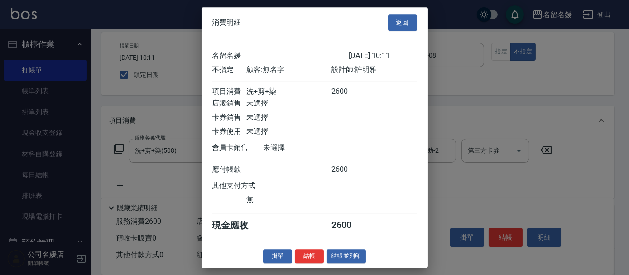
drag, startPoint x: 308, startPoint y: 258, endPoint x: 313, endPoint y: 249, distance: 10.7
click at [309, 258] on button "結帳" at bounding box center [309, 256] width 29 height 14
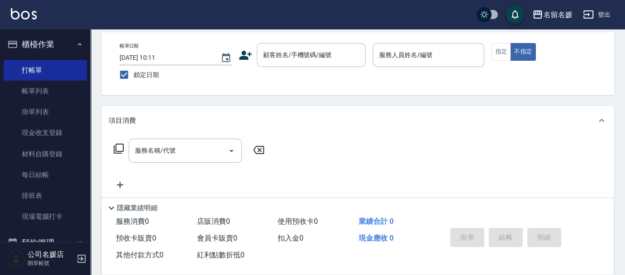
scroll to position [0, 0]
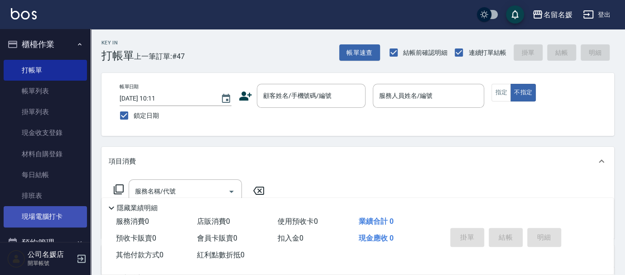
click at [33, 216] on link "現場電腦打卡" at bounding box center [45, 216] width 83 height 21
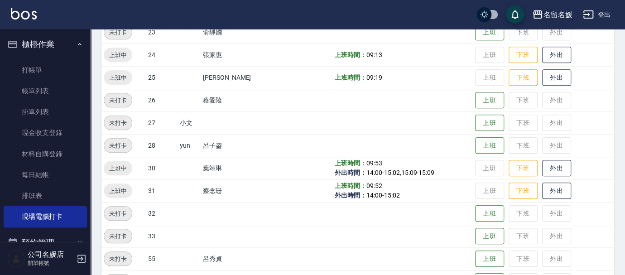
scroll to position [370, 0]
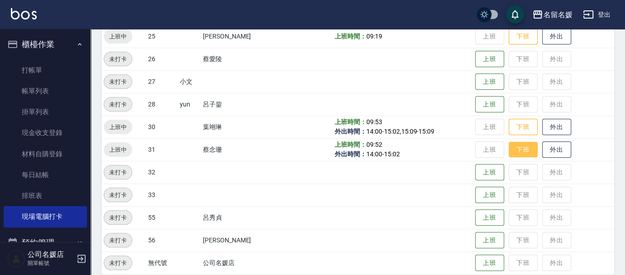
click at [525, 146] on button "下班" at bounding box center [522, 150] width 29 height 16
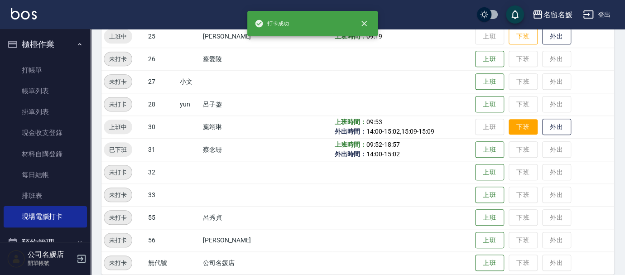
click at [516, 123] on button "下班" at bounding box center [522, 127] width 29 height 16
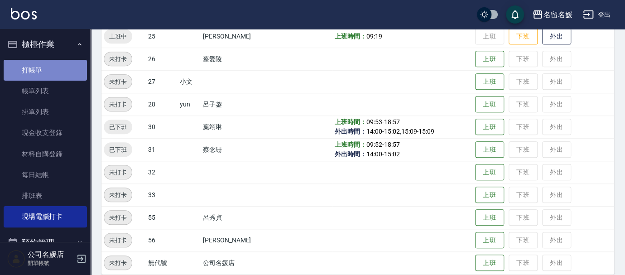
click at [53, 70] on link "打帳單" at bounding box center [45, 70] width 83 height 21
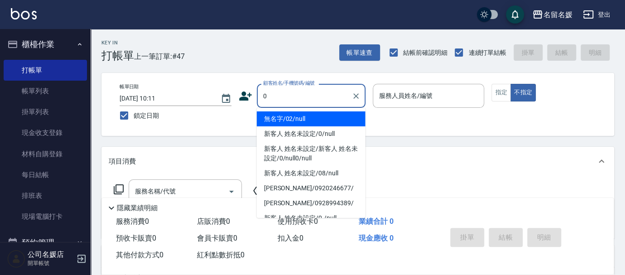
type input "0"
type input "02"
type input "無名字/02/null"
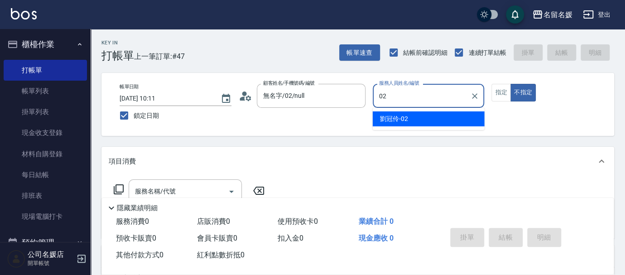
type input "02"
type button "false"
type input "劉冠伶-02"
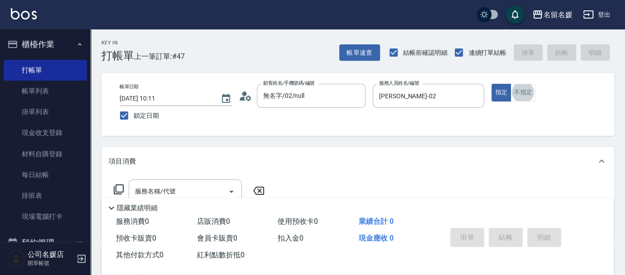
type input "新客人 姓名未設定/0/null"
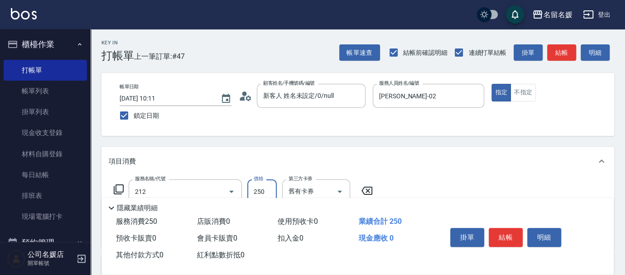
type input "洗髮券-(卡)250(212)"
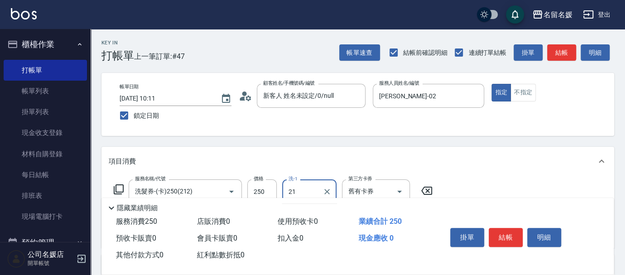
type input "許庭瑀-21"
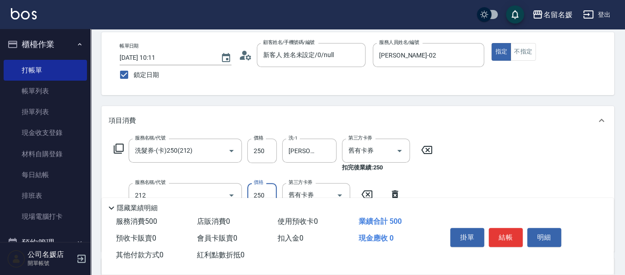
type input "洗髮券-(卡)250(212)"
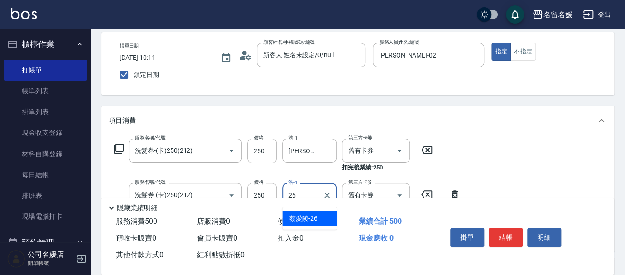
type input "蔡愛陵-26"
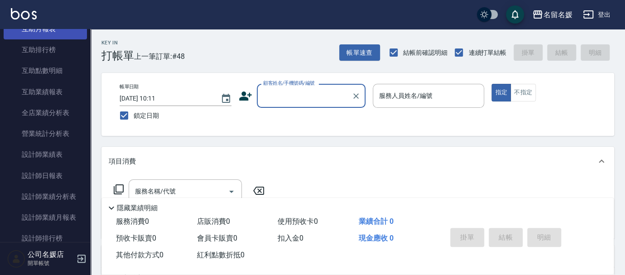
scroll to position [370, 0]
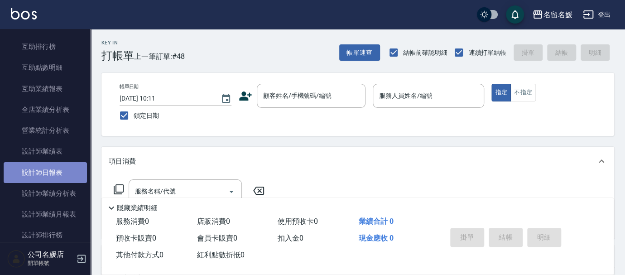
click at [66, 175] on link "設計師日報表" at bounding box center [45, 172] width 83 height 21
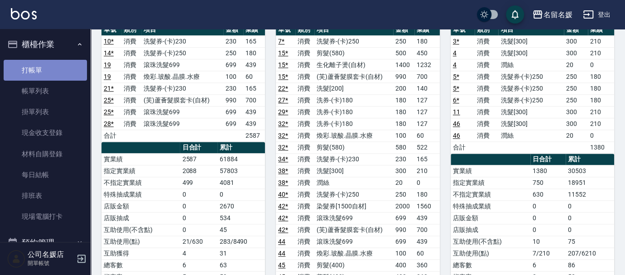
click at [72, 72] on link "打帳單" at bounding box center [45, 70] width 83 height 21
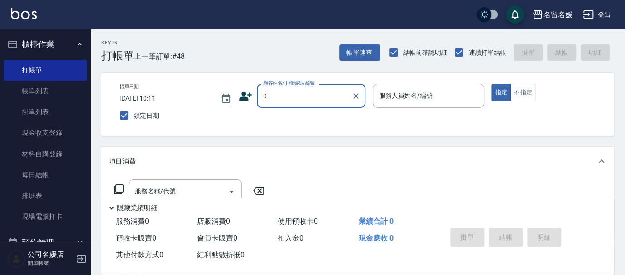
type input "0"
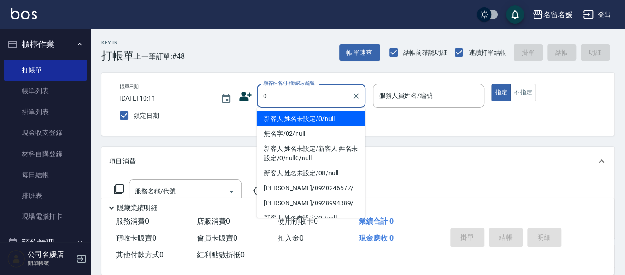
type input "08"
type input "新客人 姓名未設定/0/null"
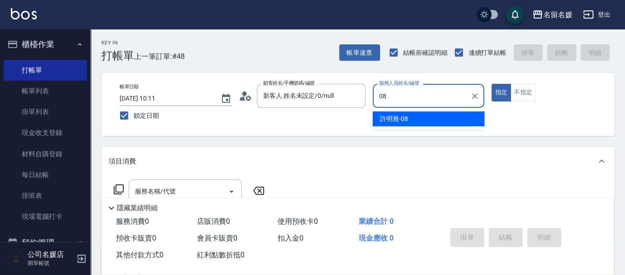
type input "08"
type button "true"
type input "許明雅-08"
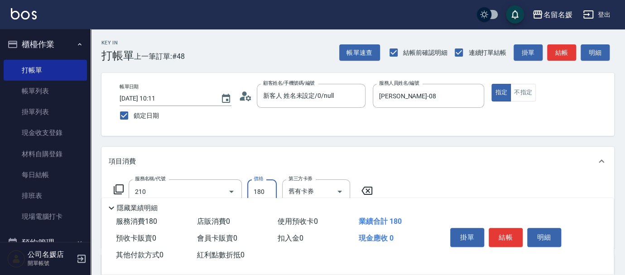
type input "洗券-(卡)180(210)"
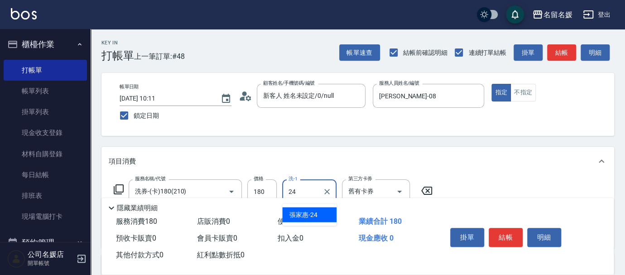
type input "張家惠-24"
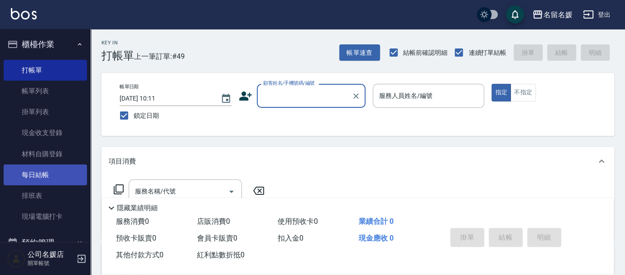
click at [47, 177] on link "每日結帳" at bounding box center [45, 174] width 83 height 21
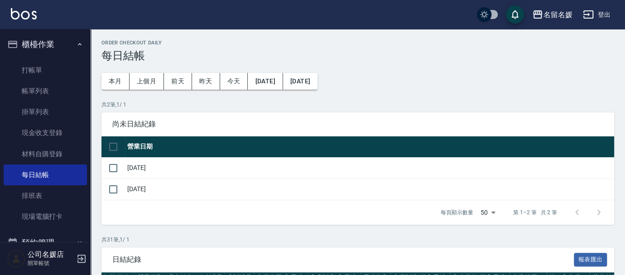
click at [111, 148] on input "checkbox" at bounding box center [113, 146] width 19 height 19
checkbox input "true"
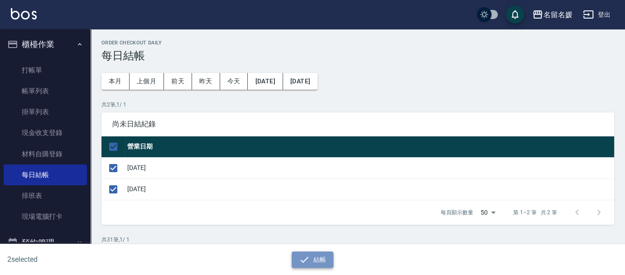
click at [320, 256] on button "結帳" at bounding box center [312, 259] width 42 height 17
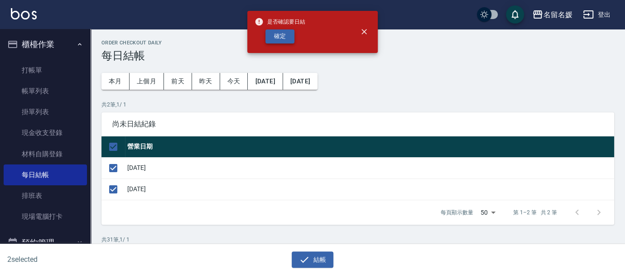
click at [281, 32] on button "確定" at bounding box center [279, 36] width 29 height 14
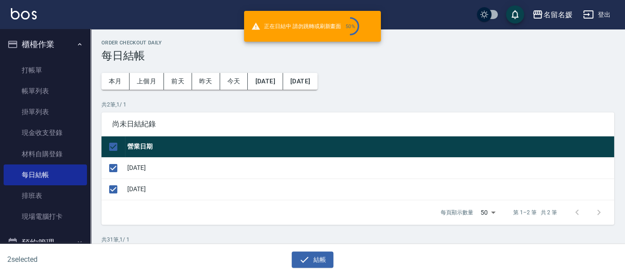
checkbox input "false"
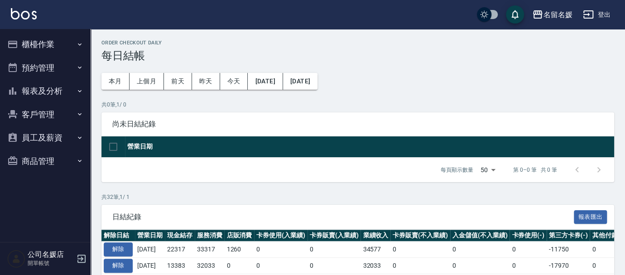
click at [39, 90] on button "報表及分析" at bounding box center [45, 91] width 83 height 24
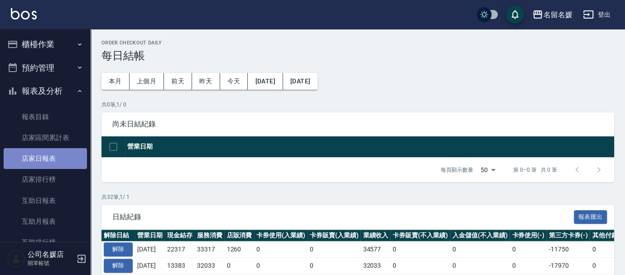
click at [46, 159] on link "店家日報表" at bounding box center [45, 158] width 83 height 21
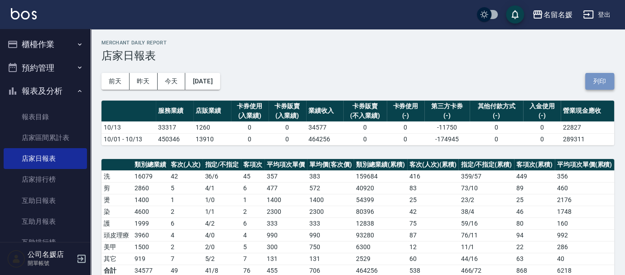
click at [595, 77] on button "列印" at bounding box center [599, 81] width 29 height 17
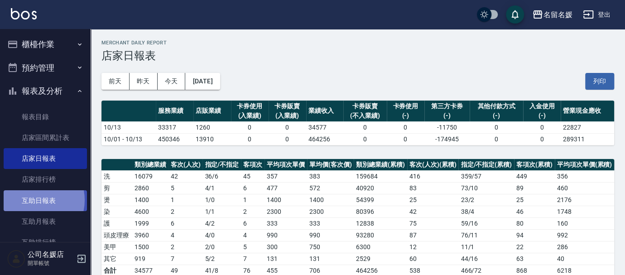
click at [32, 200] on link "互助日報表" at bounding box center [45, 200] width 83 height 21
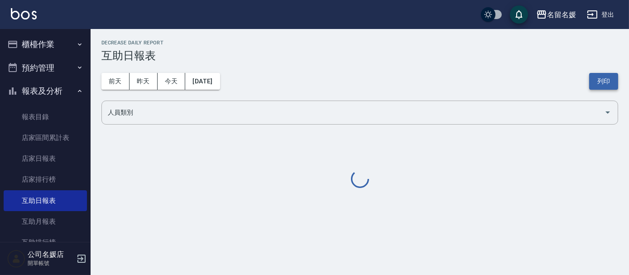
click at [607, 84] on button "列印" at bounding box center [603, 81] width 29 height 17
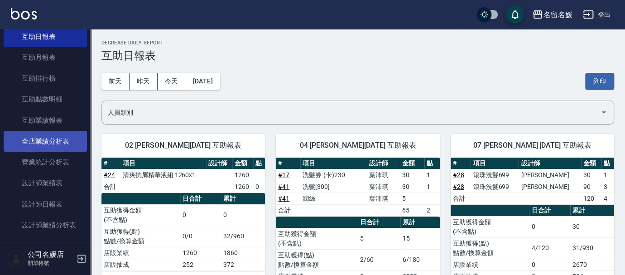
scroll to position [164, 0]
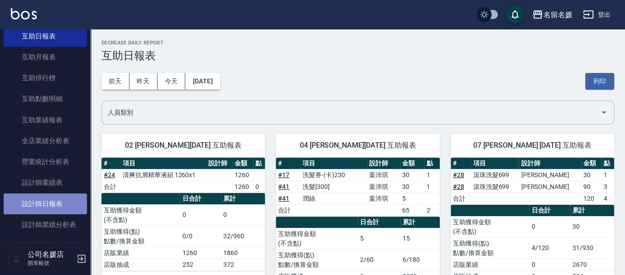
click at [53, 202] on link "設計師日報表" at bounding box center [45, 203] width 83 height 21
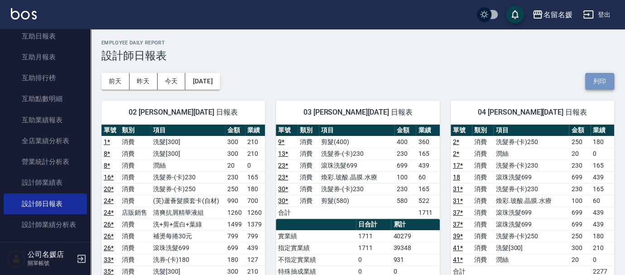
click at [599, 77] on button "列印" at bounding box center [599, 81] width 29 height 17
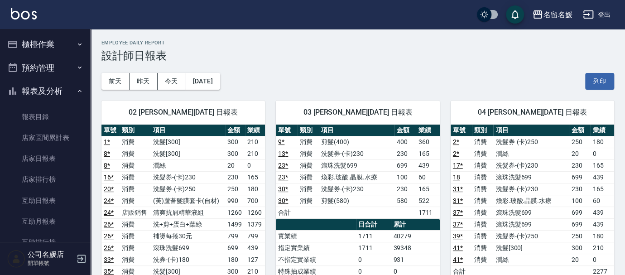
click at [47, 43] on button "櫃檯作業" at bounding box center [45, 45] width 83 height 24
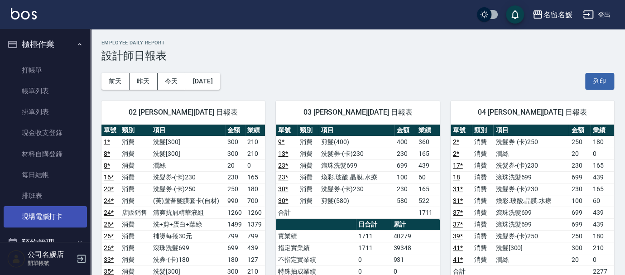
click at [60, 216] on link "現場電腦打卡" at bounding box center [45, 216] width 83 height 21
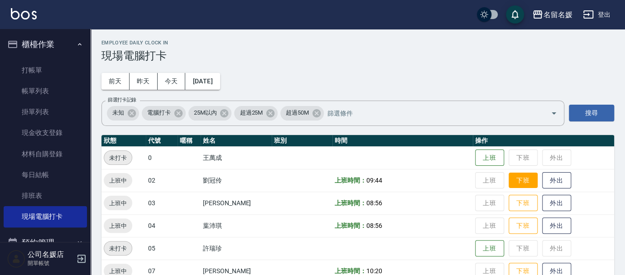
click at [530, 172] on button "下班" at bounding box center [522, 180] width 29 height 16
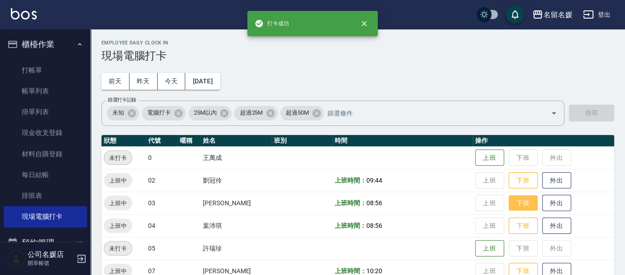
click at [526, 201] on button "下班" at bounding box center [522, 203] width 29 height 16
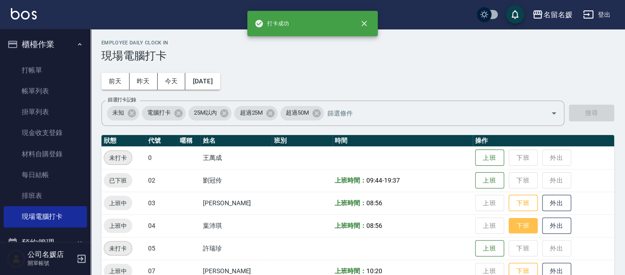
click at [524, 225] on button "下班" at bounding box center [522, 226] width 29 height 16
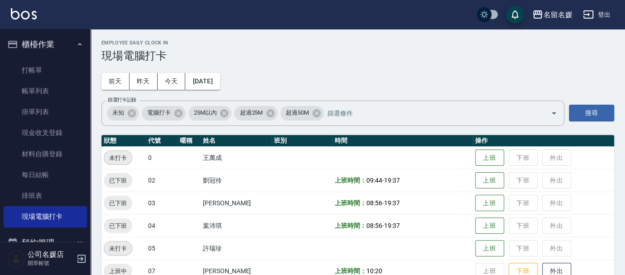
scroll to position [82, 0]
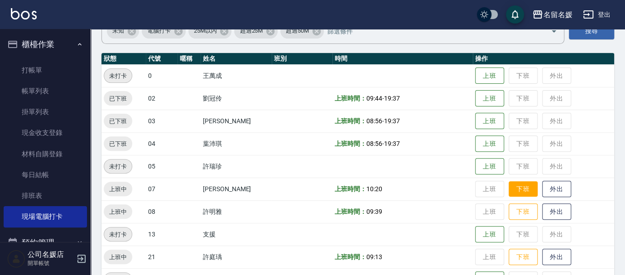
click at [530, 185] on button "下班" at bounding box center [522, 189] width 29 height 16
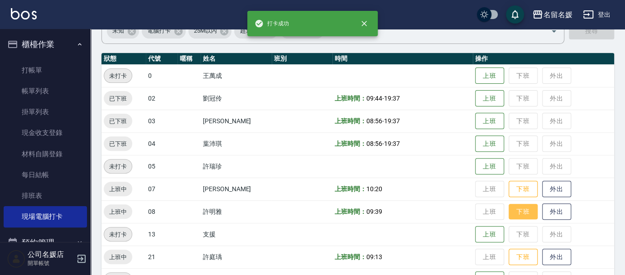
click at [520, 211] on button "下班" at bounding box center [522, 212] width 29 height 16
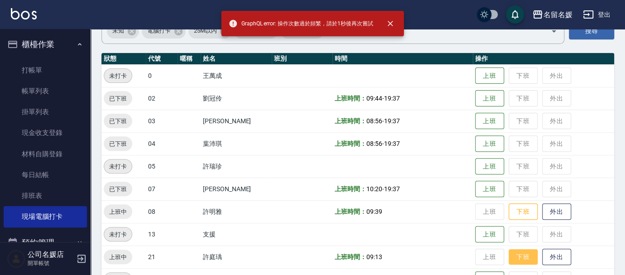
click at [524, 257] on button "下班" at bounding box center [522, 257] width 29 height 16
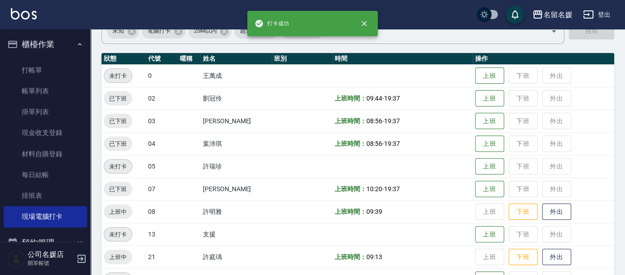
scroll to position [205, 0]
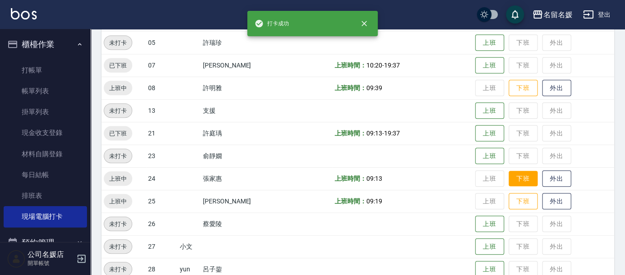
click at [521, 180] on button "下班" at bounding box center [522, 179] width 29 height 16
click at [525, 203] on button "下班" at bounding box center [522, 201] width 29 height 16
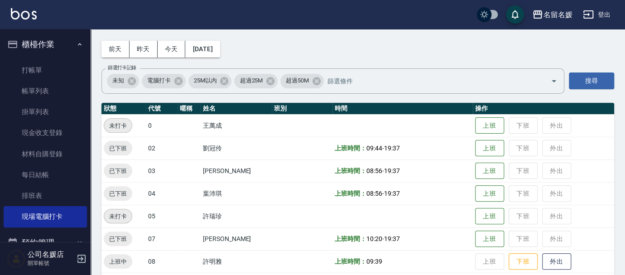
scroll to position [82, 0]
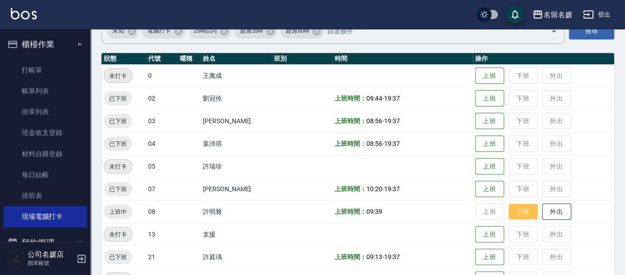
click at [525, 211] on button "下班" at bounding box center [522, 212] width 29 height 16
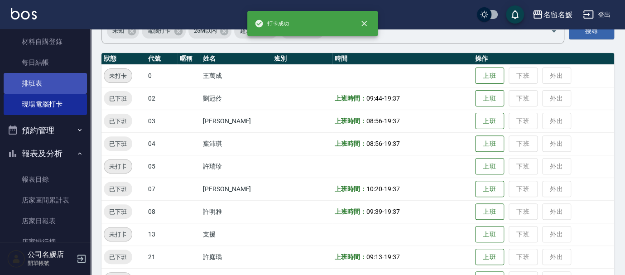
scroll to position [123, 0]
